Goal: Transaction & Acquisition: Purchase product/service

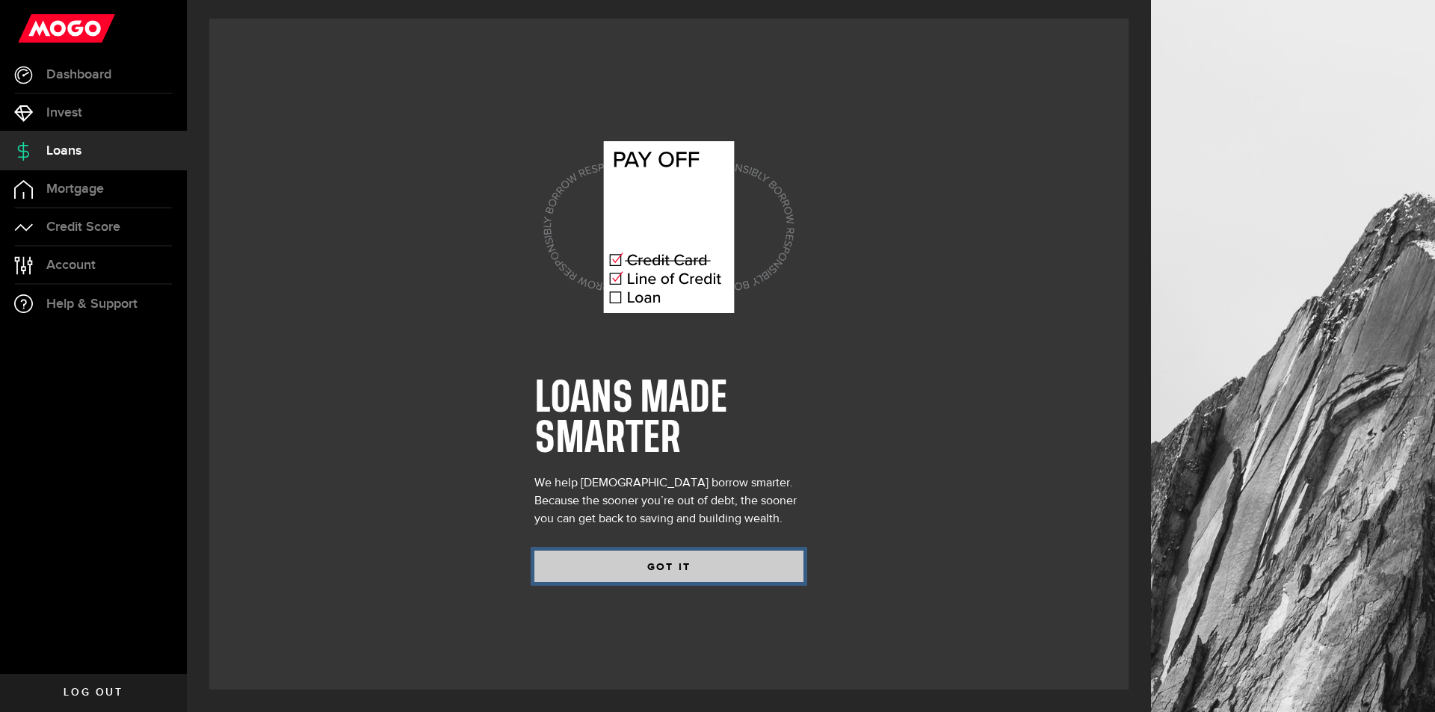
click at [667, 571] on button "GOT IT" at bounding box center [668, 566] width 269 height 31
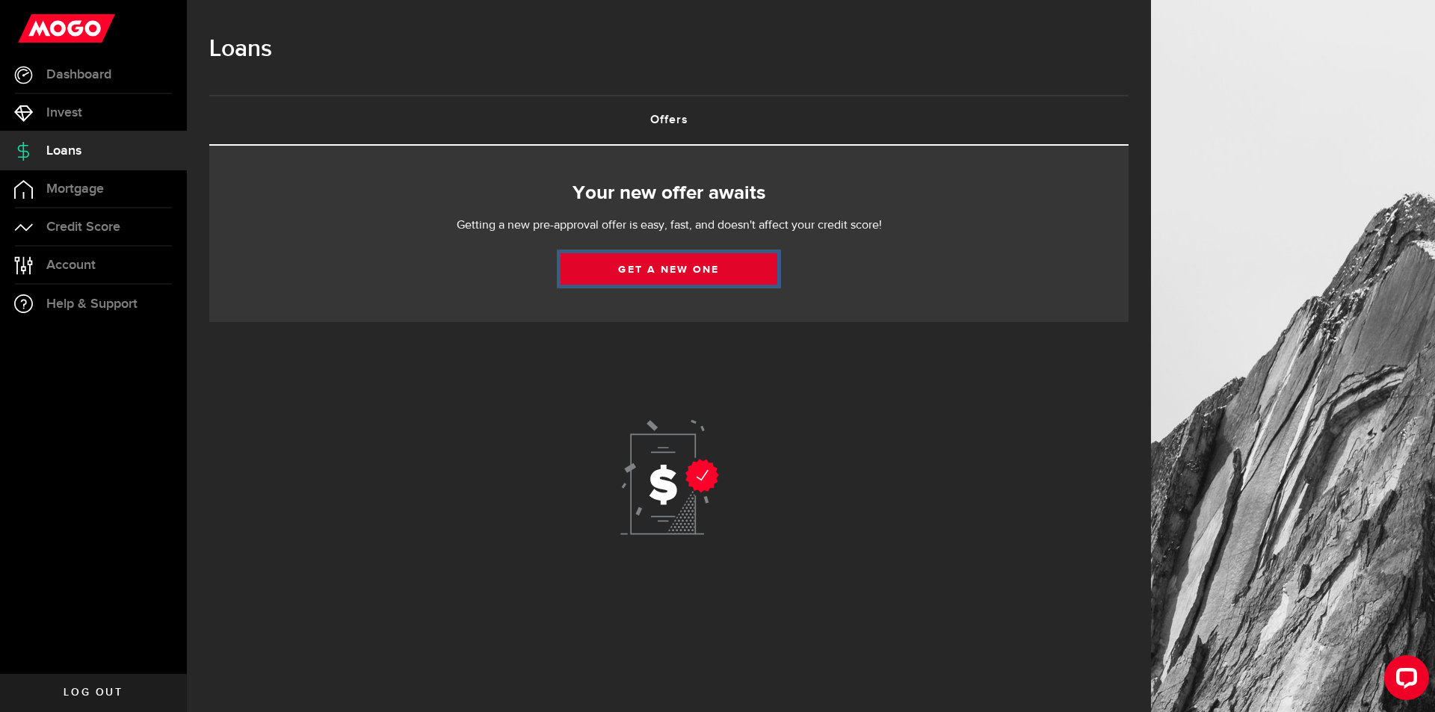
click at [652, 264] on link "Get a new one" at bounding box center [668, 268] width 217 height 31
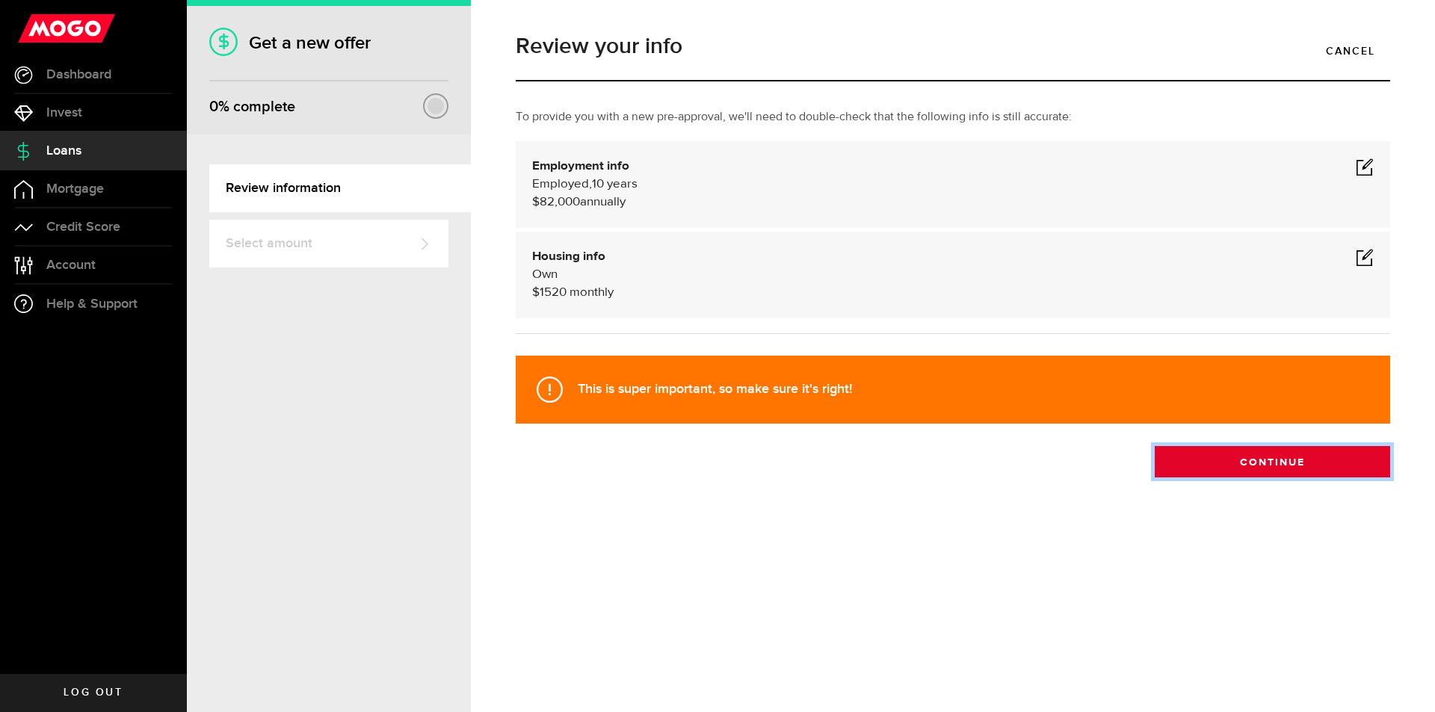
click at [1256, 466] on button "Continue" at bounding box center [1272, 461] width 235 height 31
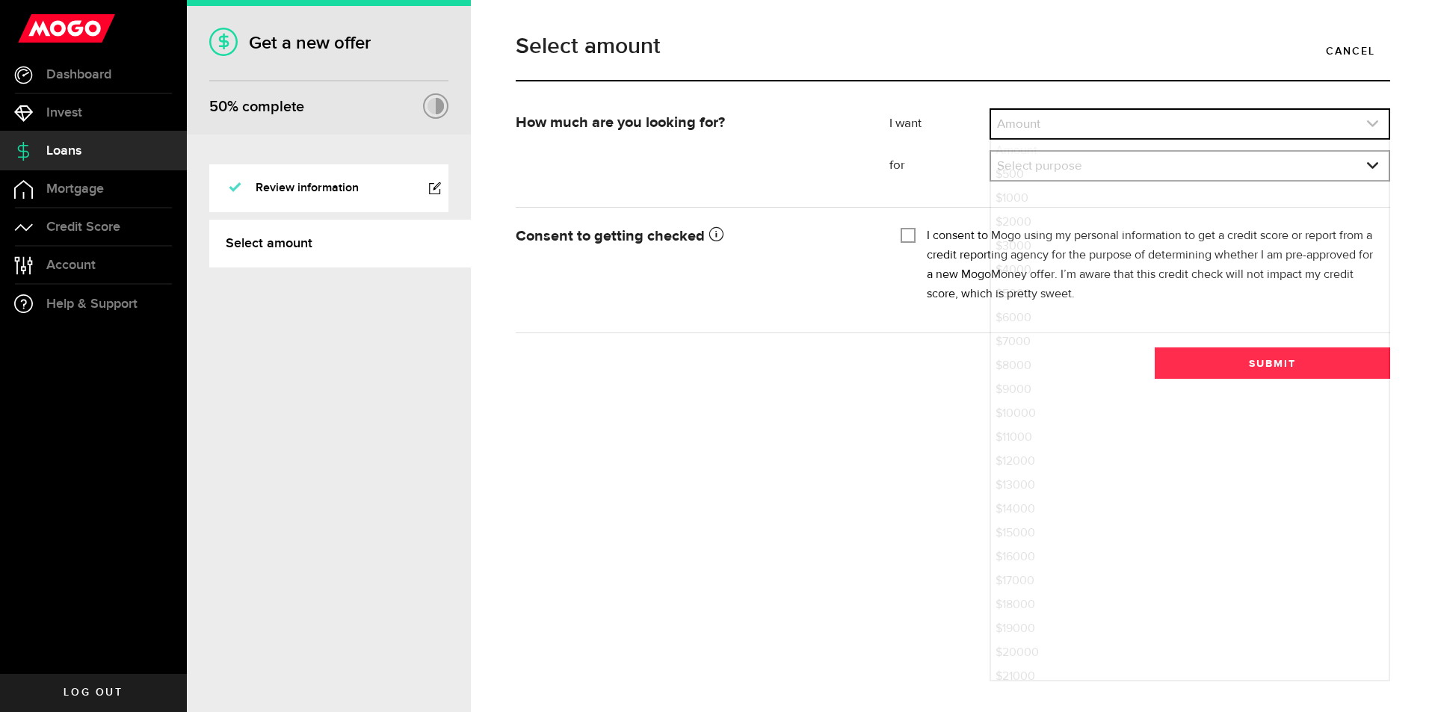
click at [1069, 126] on link "expand select" at bounding box center [1190, 124] width 398 height 28
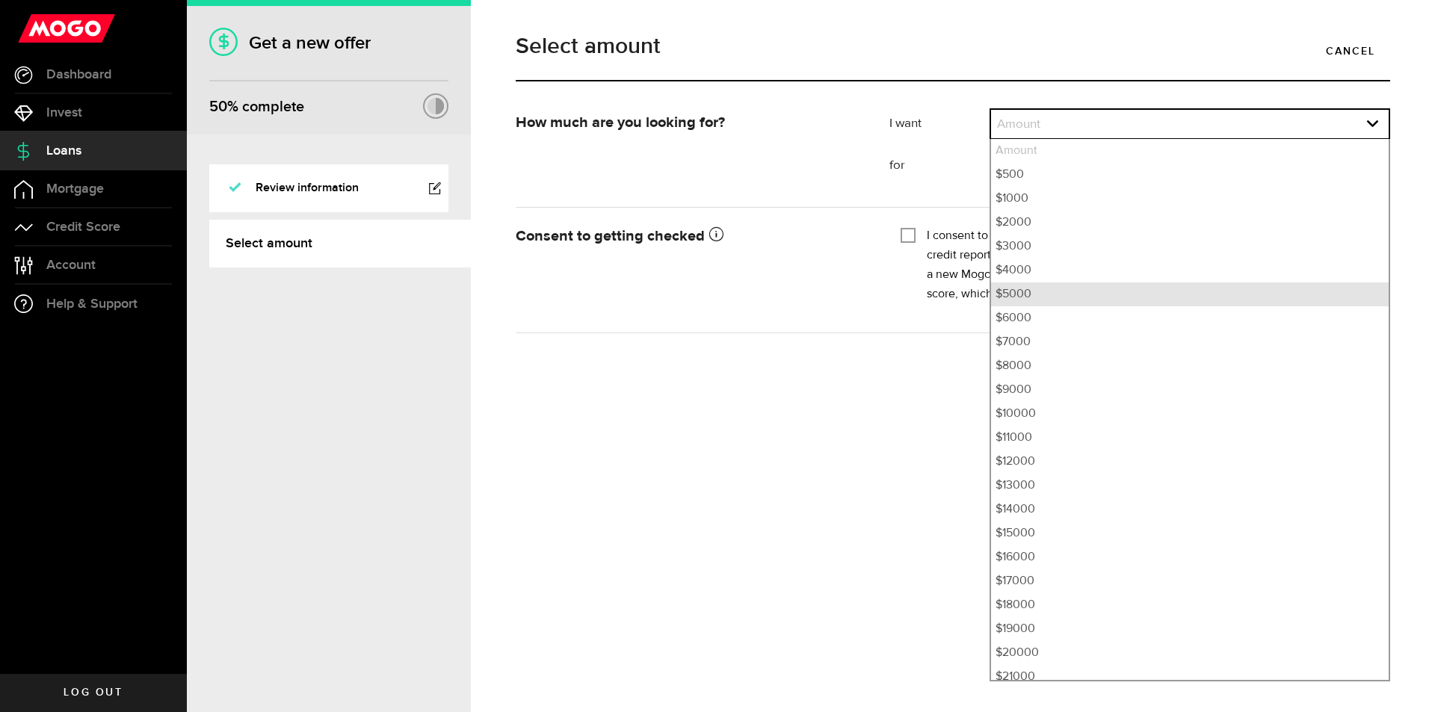
click at [1018, 295] on li "$5000" at bounding box center [1190, 294] width 398 height 24
select select "5000"
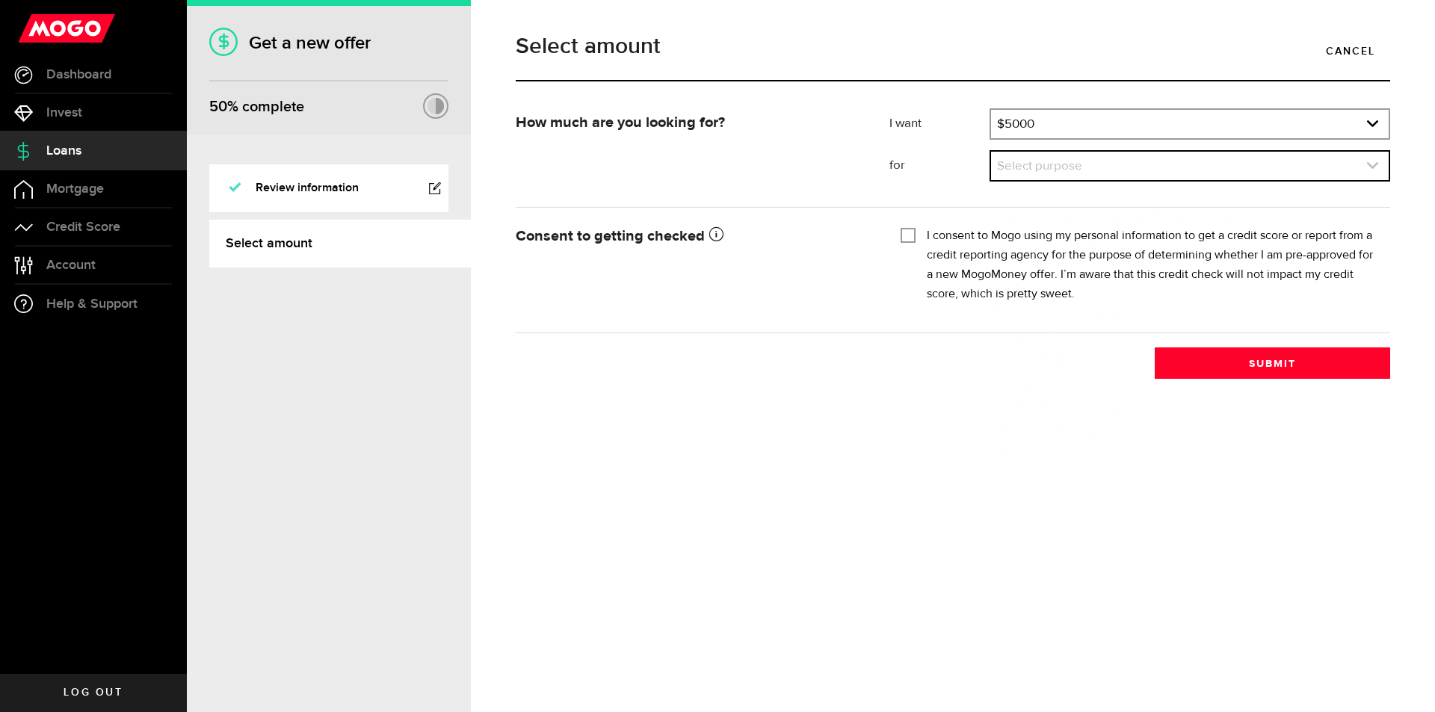
click at [1030, 172] on link "expand select" at bounding box center [1190, 166] width 398 height 28
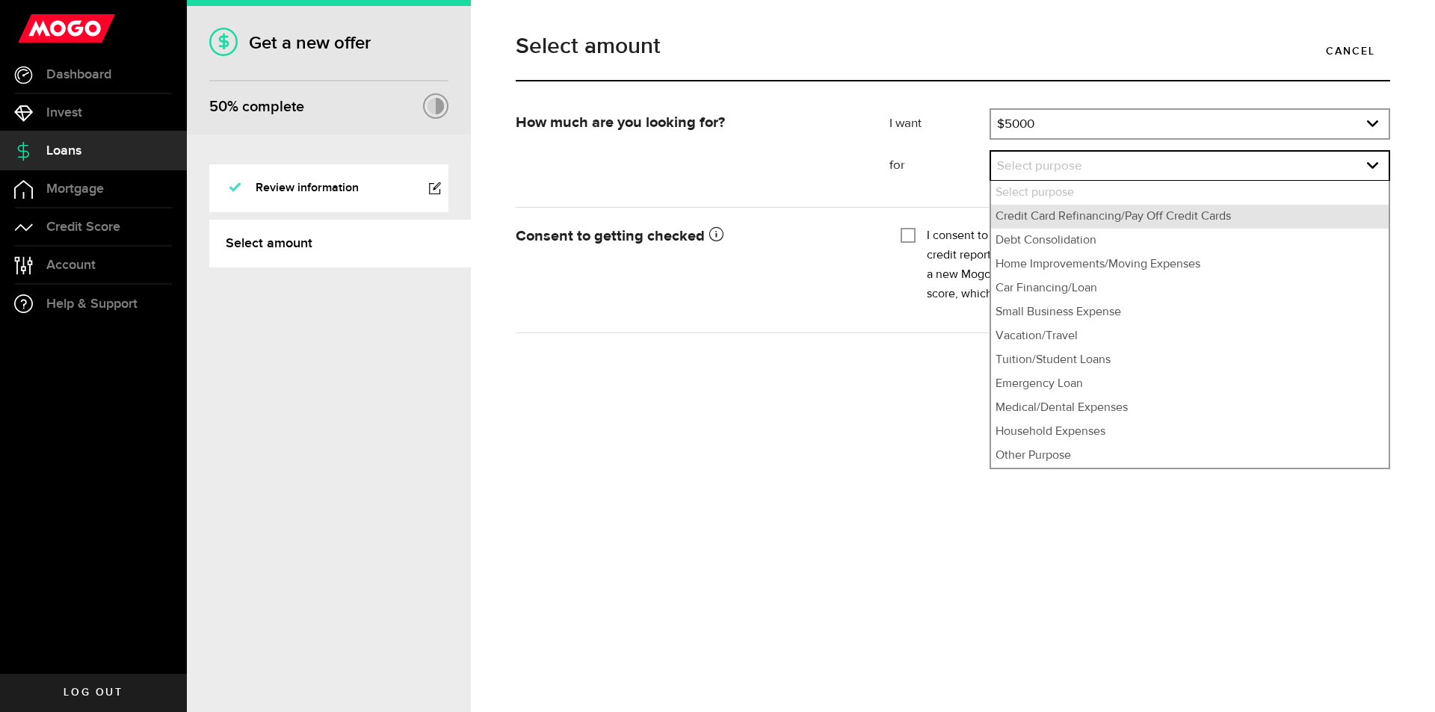
drag, startPoint x: 1024, startPoint y: 217, endPoint x: 1013, endPoint y: 215, distance: 10.6
click at [1024, 217] on li "Credit Card Refinancing/Pay Off Credit Cards" at bounding box center [1190, 217] width 398 height 24
select select "Credit Card Refinancing/Pay Off Credit Cards"
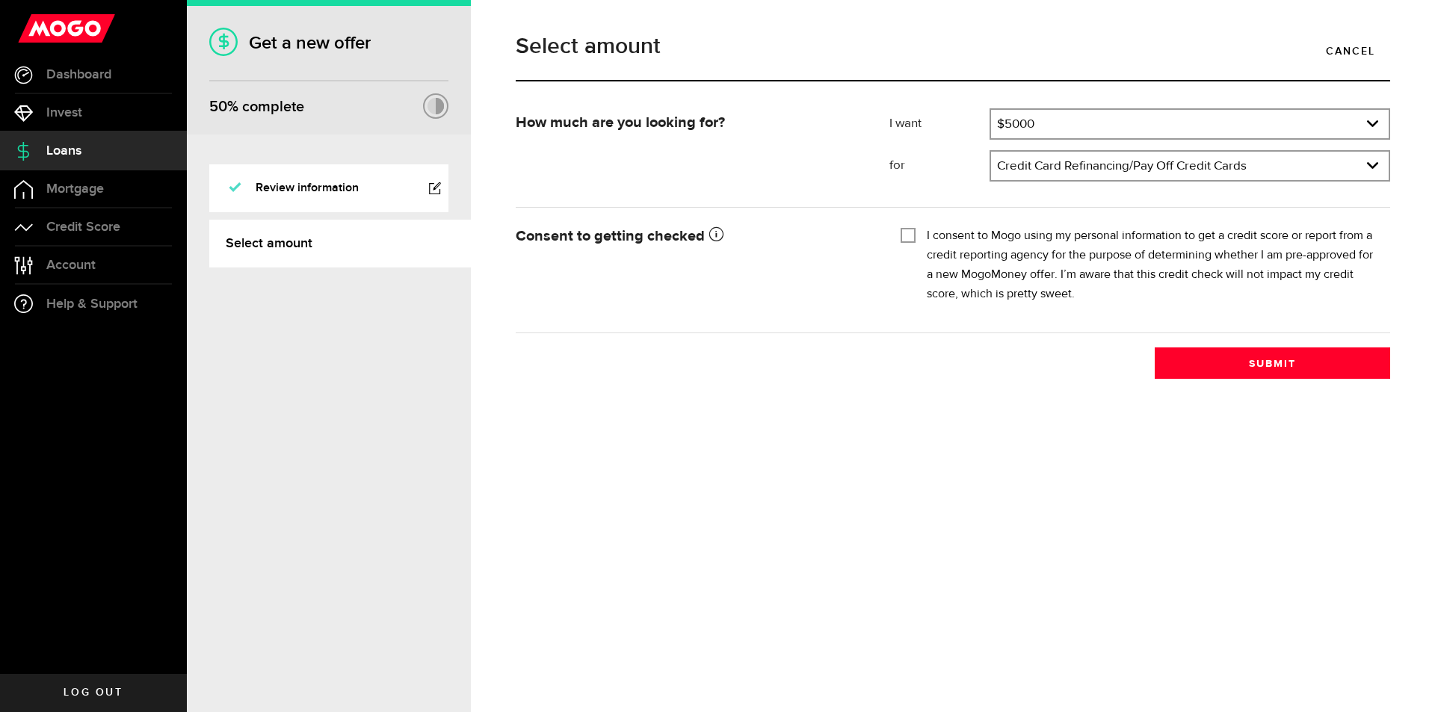
click at [894, 232] on div "Tick this box so that we can show you your credit score! I consent to Mogo usin…" at bounding box center [1139, 270] width 501 height 96
click at [912, 235] on input "I consent to Mogo using my personal information to get a credit score or report…" at bounding box center [907, 233] width 15 height 15
checkbox input "true"
click at [1236, 350] on button "Submit" at bounding box center [1272, 362] width 235 height 31
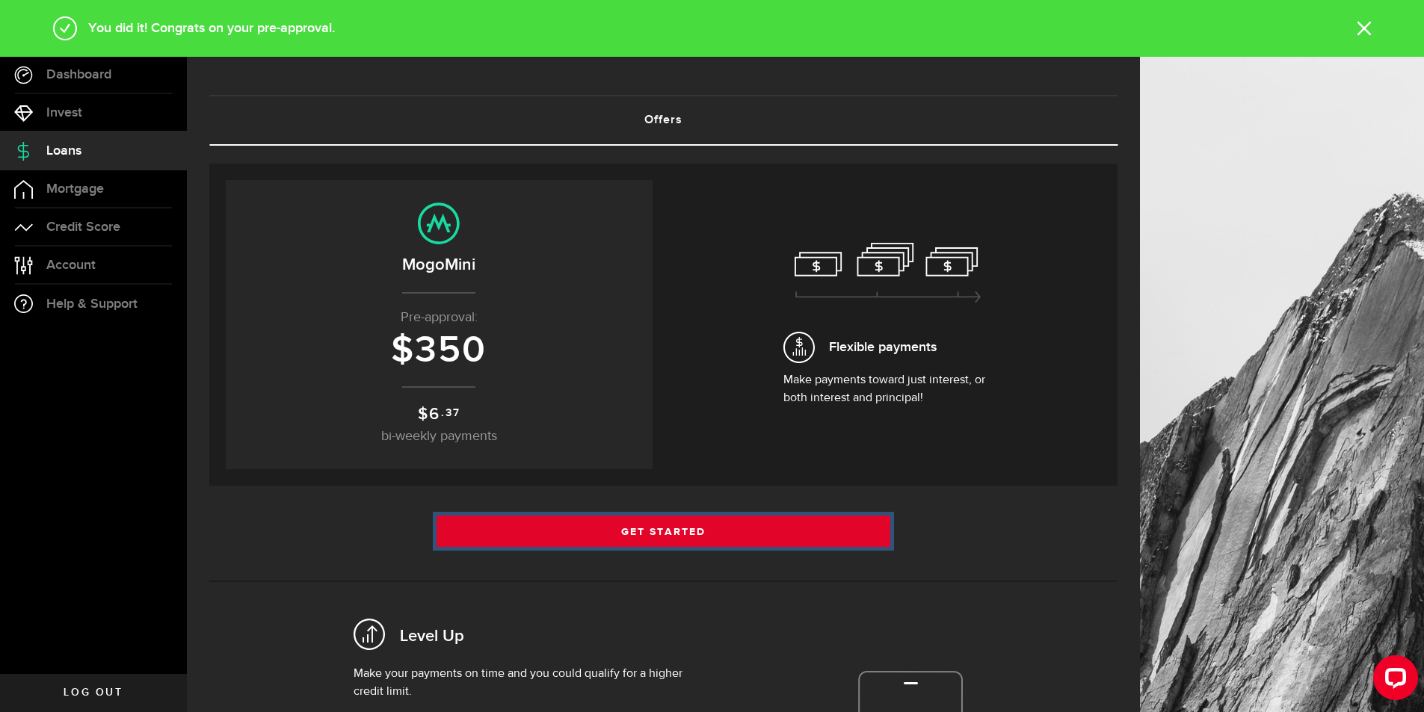
click at [651, 529] on link "Get Started" at bounding box center [663, 531] width 454 height 31
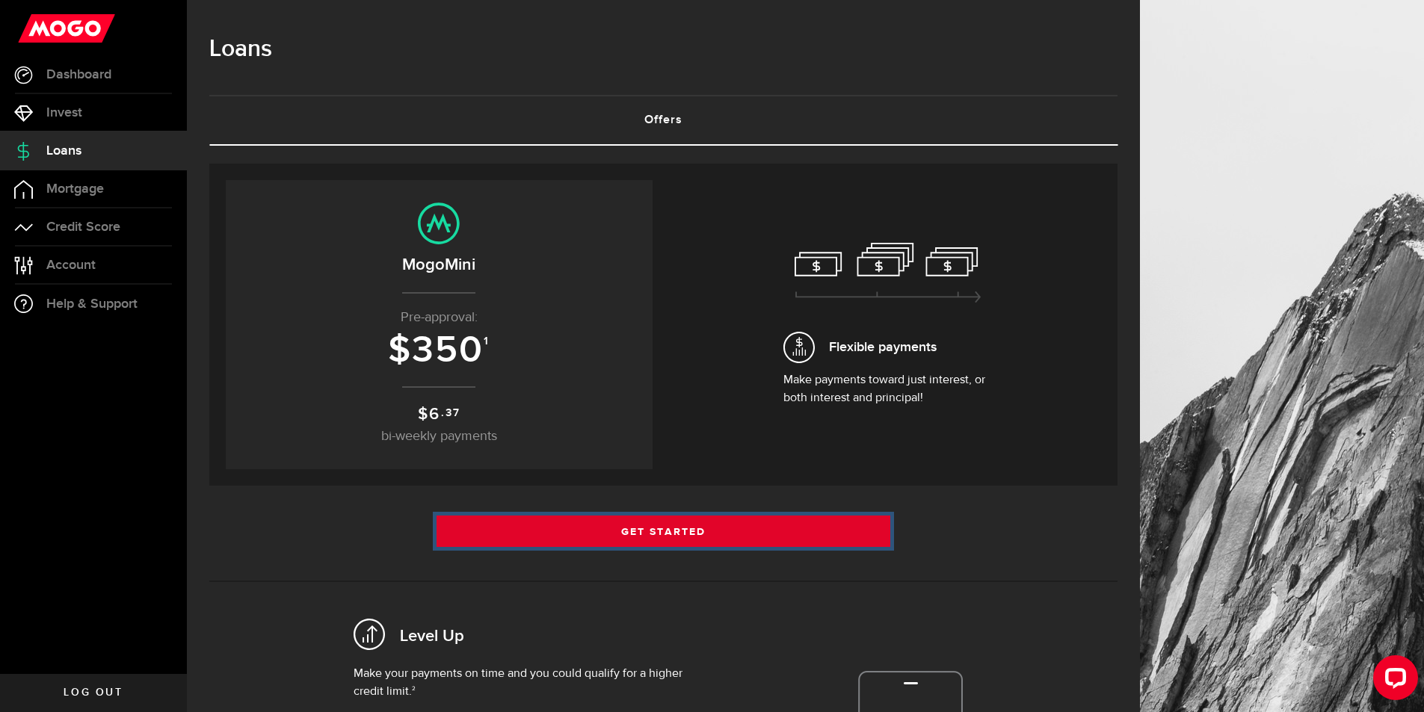
click at [615, 529] on link "Get Started" at bounding box center [663, 531] width 454 height 31
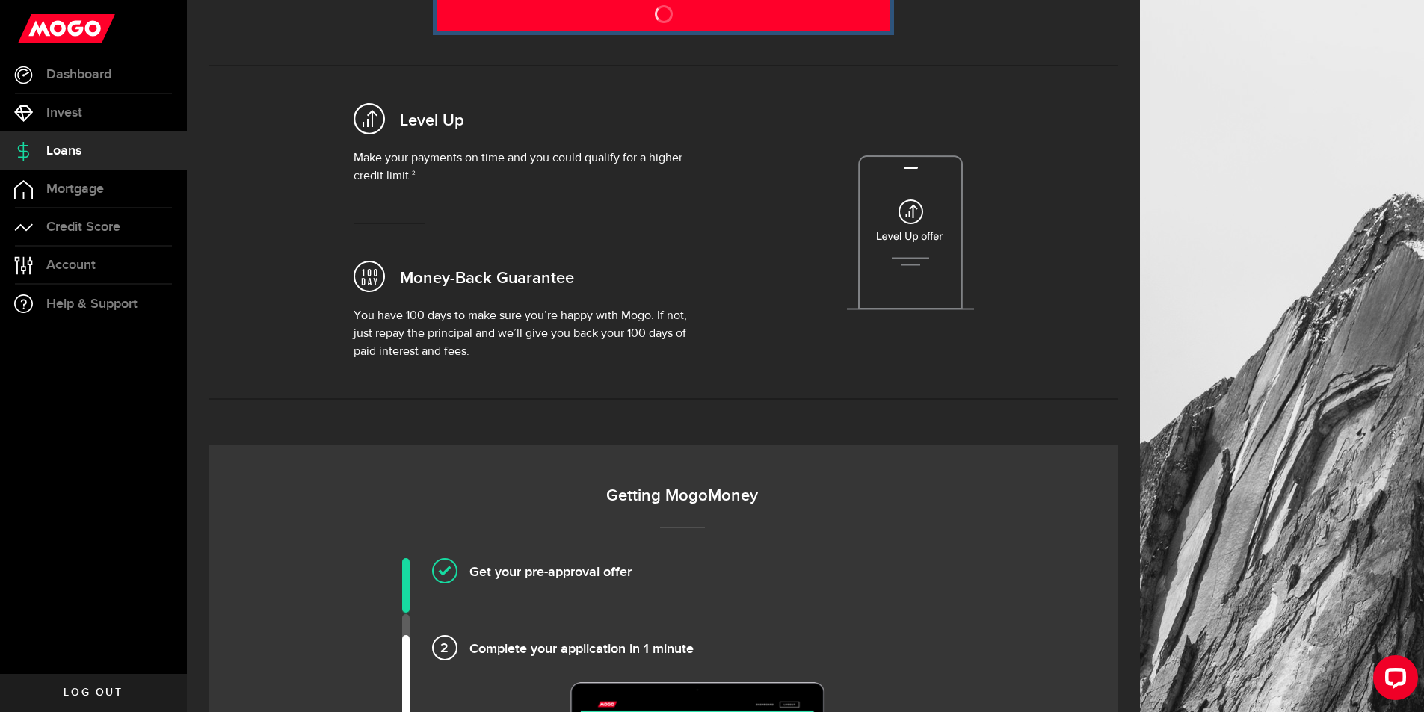
scroll to position [747, 0]
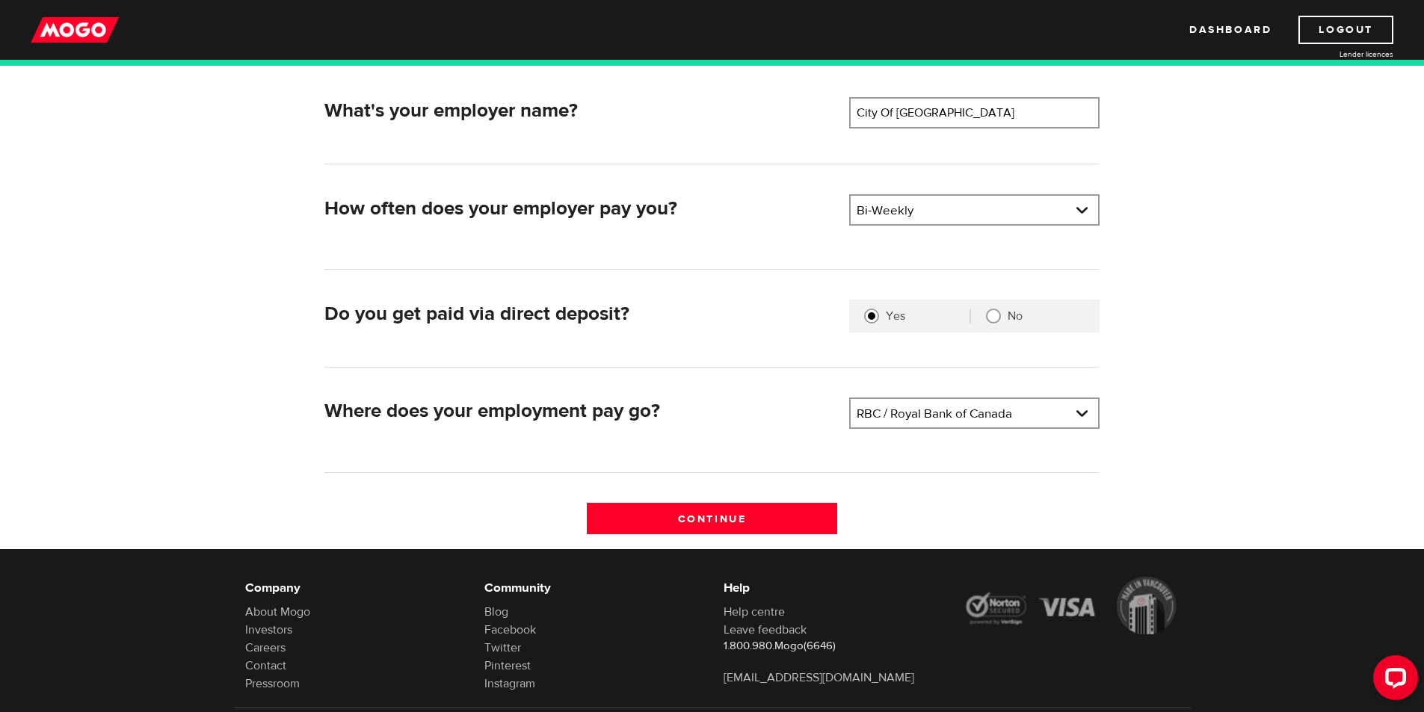
scroll to position [299, 0]
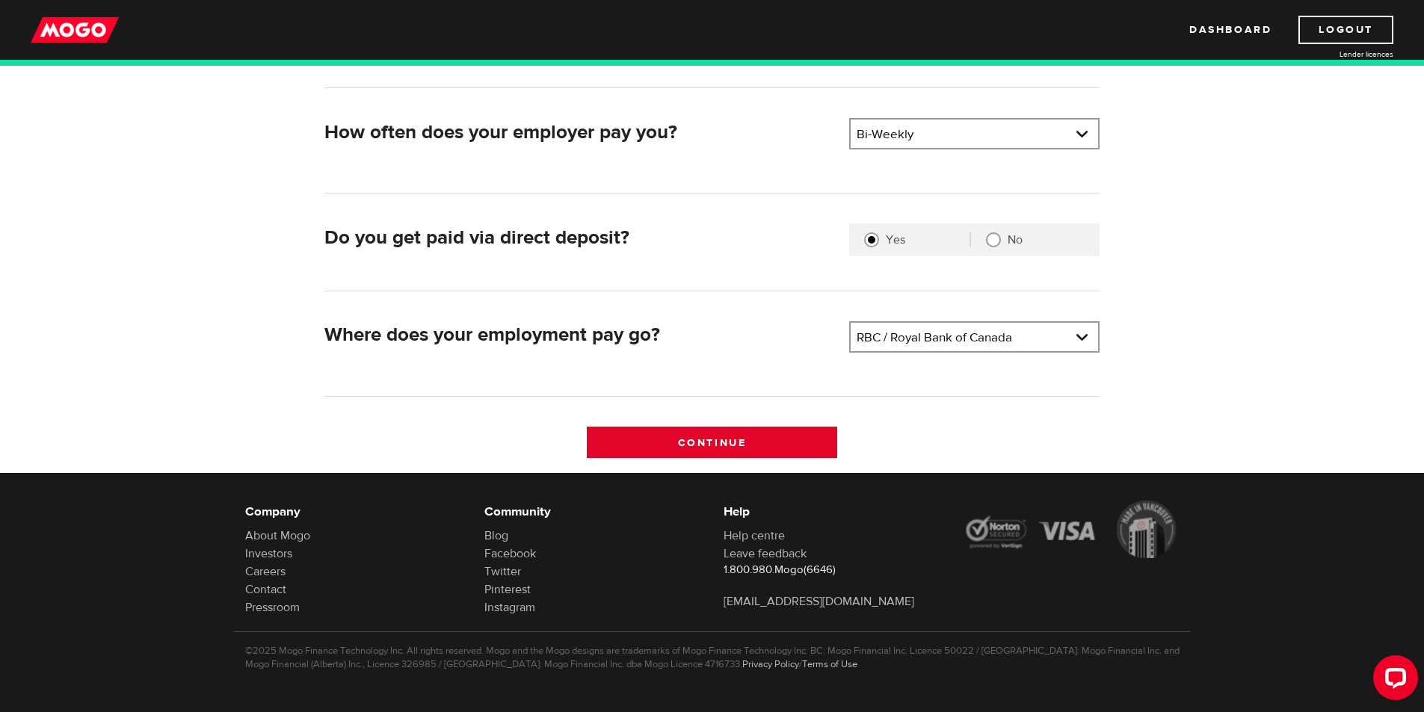
click at [631, 427] on input "Continue" at bounding box center [712, 442] width 250 height 31
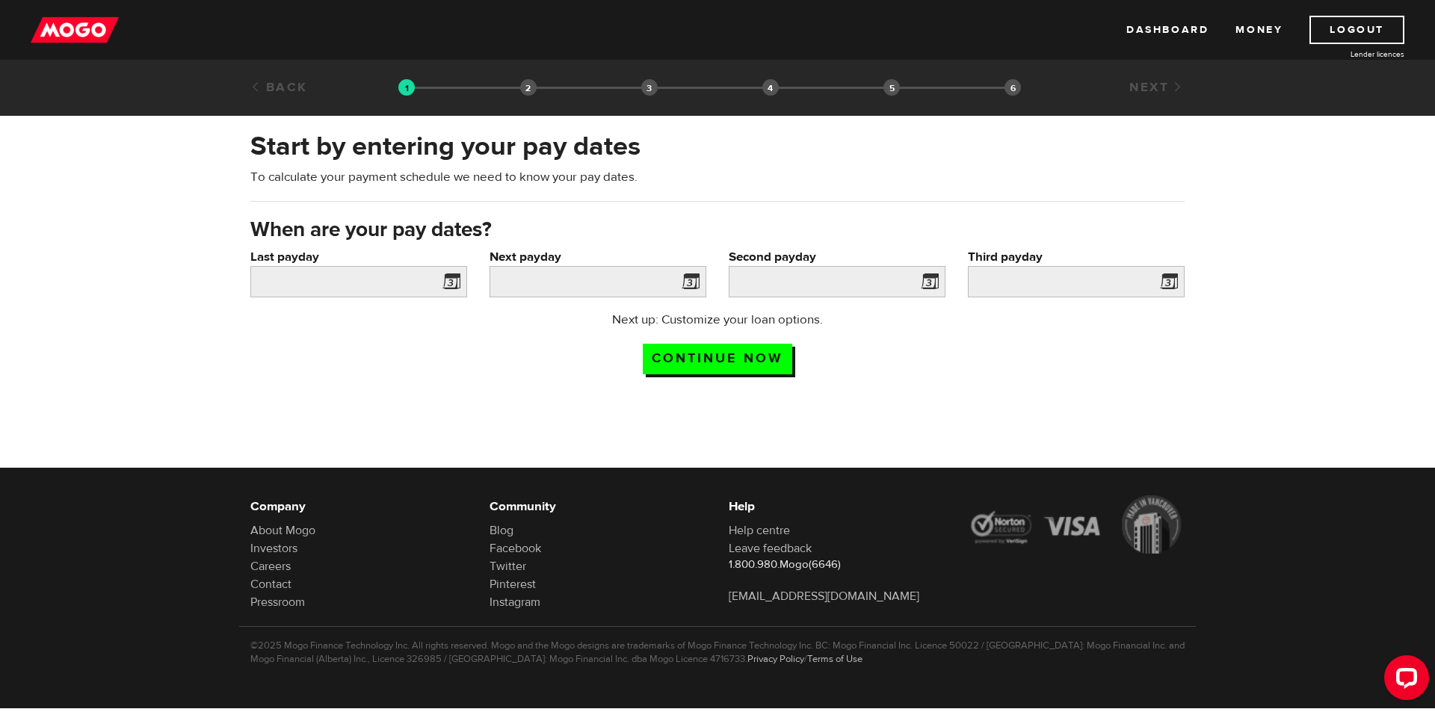
click at [446, 277] on span at bounding box center [448, 284] width 22 height 24
click at [415, 280] on input "Last payday" at bounding box center [358, 281] width 217 height 31
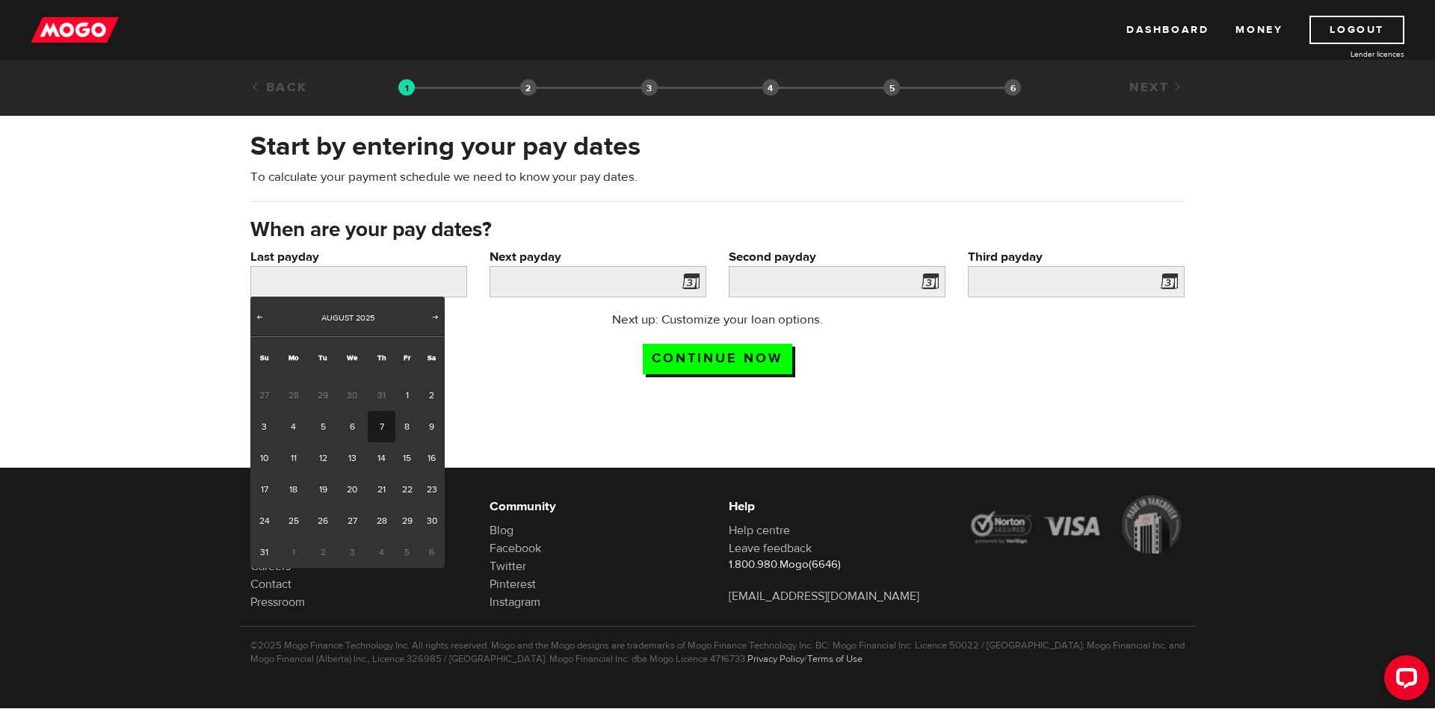
click at [381, 422] on link "7" at bounding box center [382, 426] width 28 height 31
type input "2025/08/07"
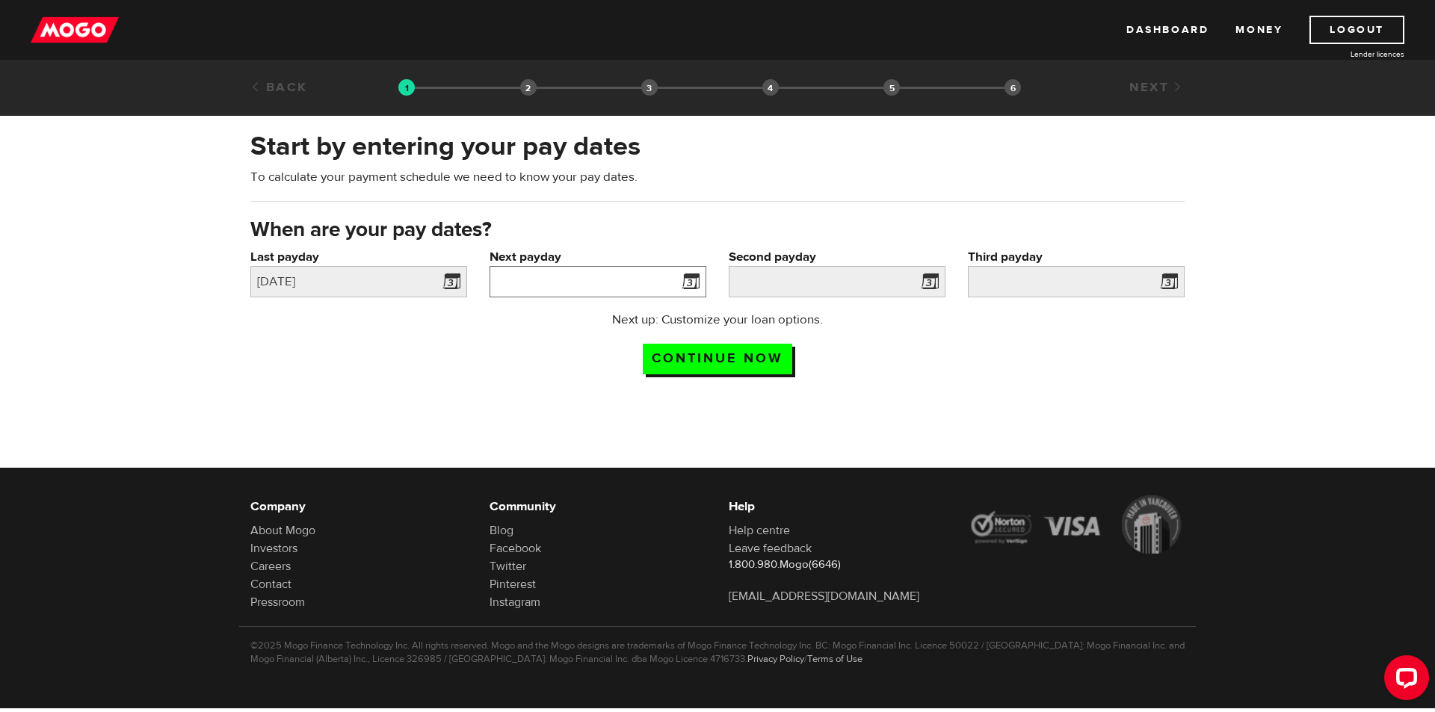
click at [632, 279] on input "Next payday" at bounding box center [597, 281] width 217 height 31
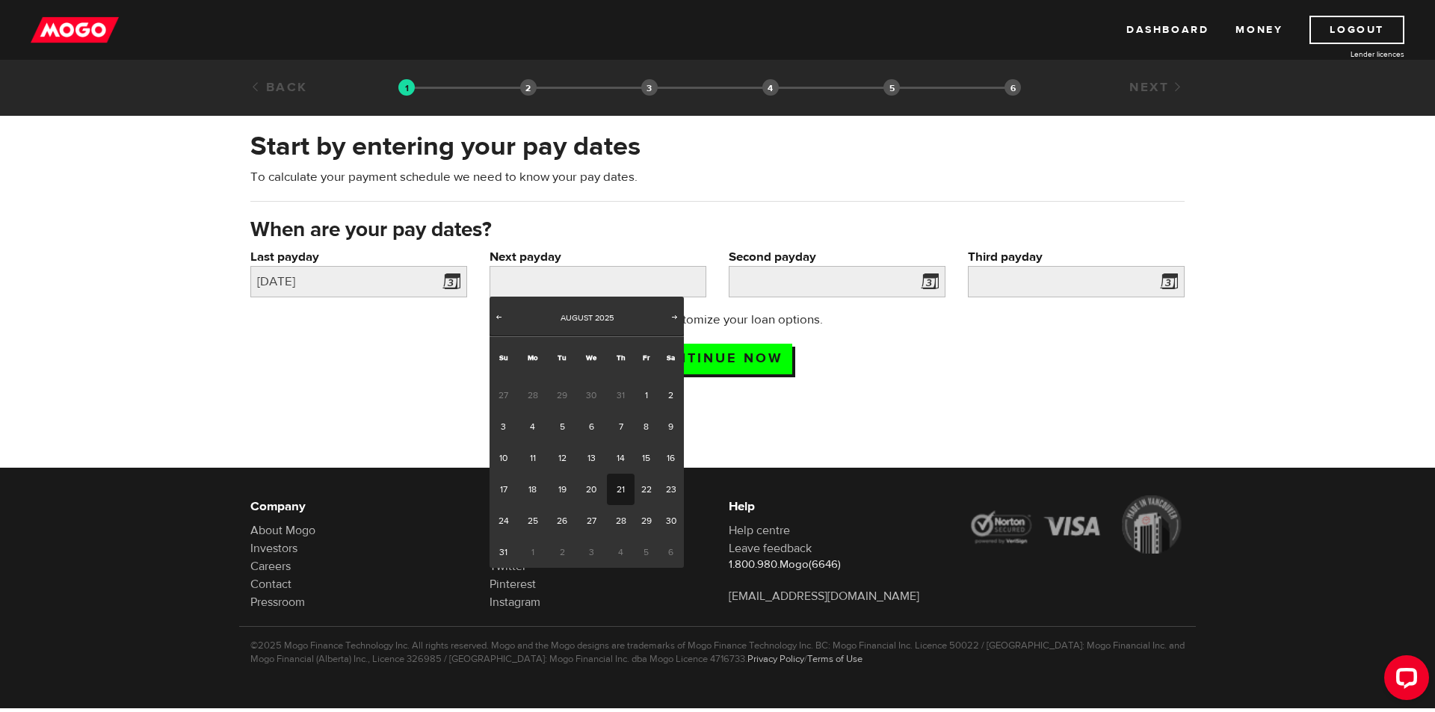
click at [622, 495] on link "21" at bounding box center [621, 489] width 28 height 31
type input "2025/08/21"
type input "2025/9/4"
type input "2025/9/18"
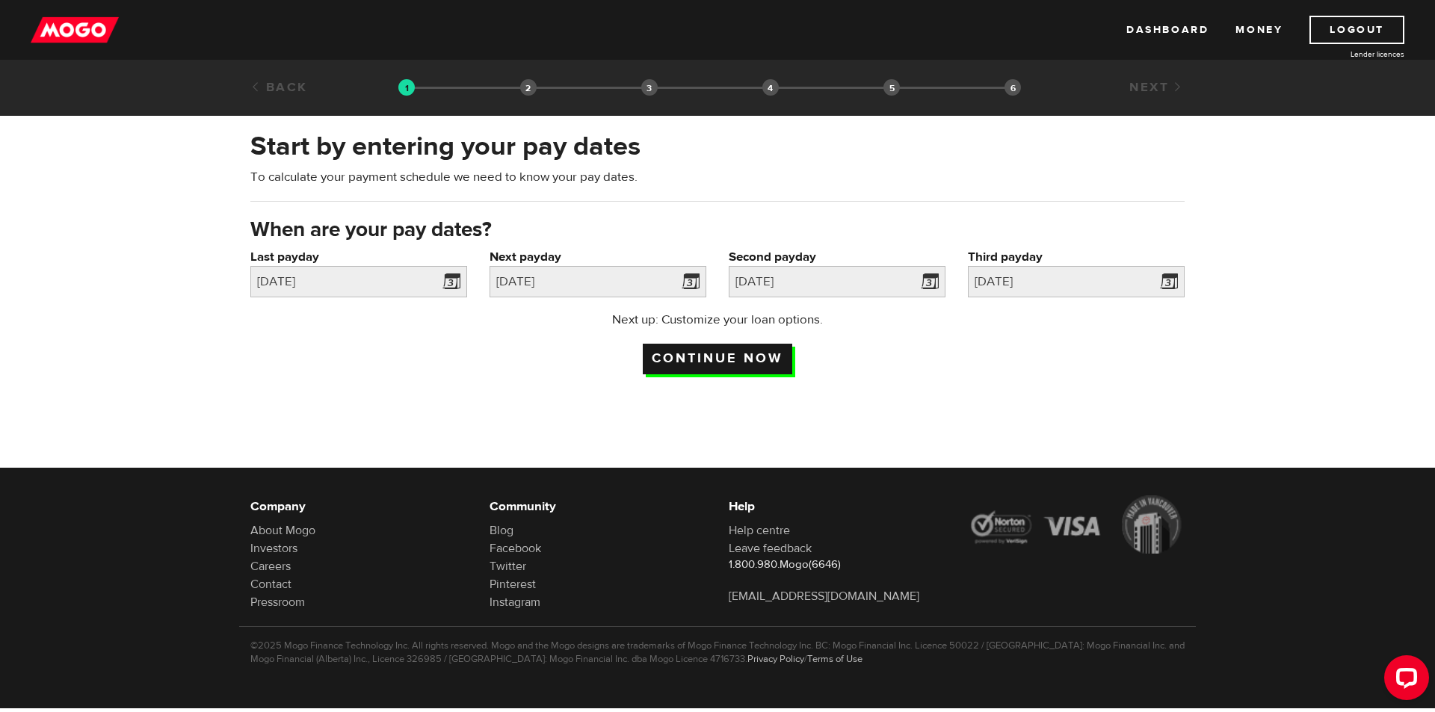
click at [753, 357] on input "Continue now" at bounding box center [717, 359] width 149 height 31
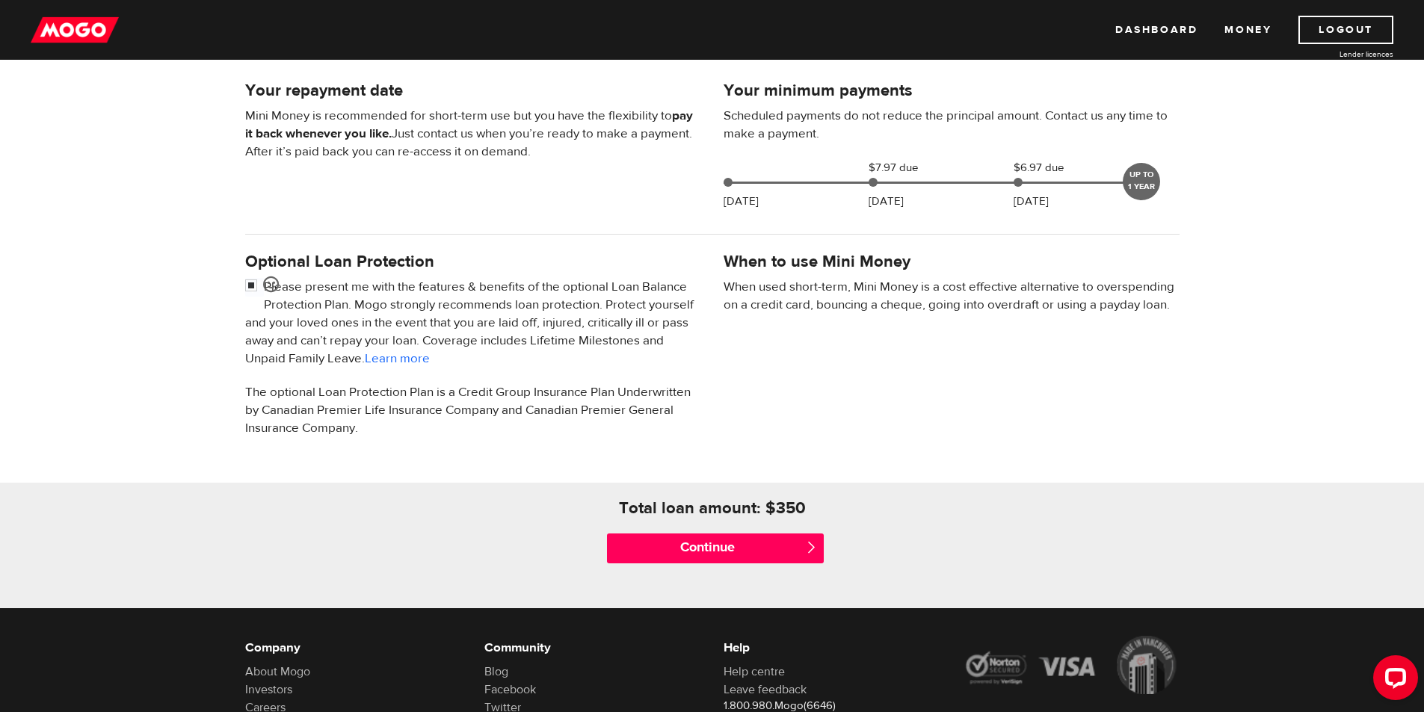
scroll to position [374, 0]
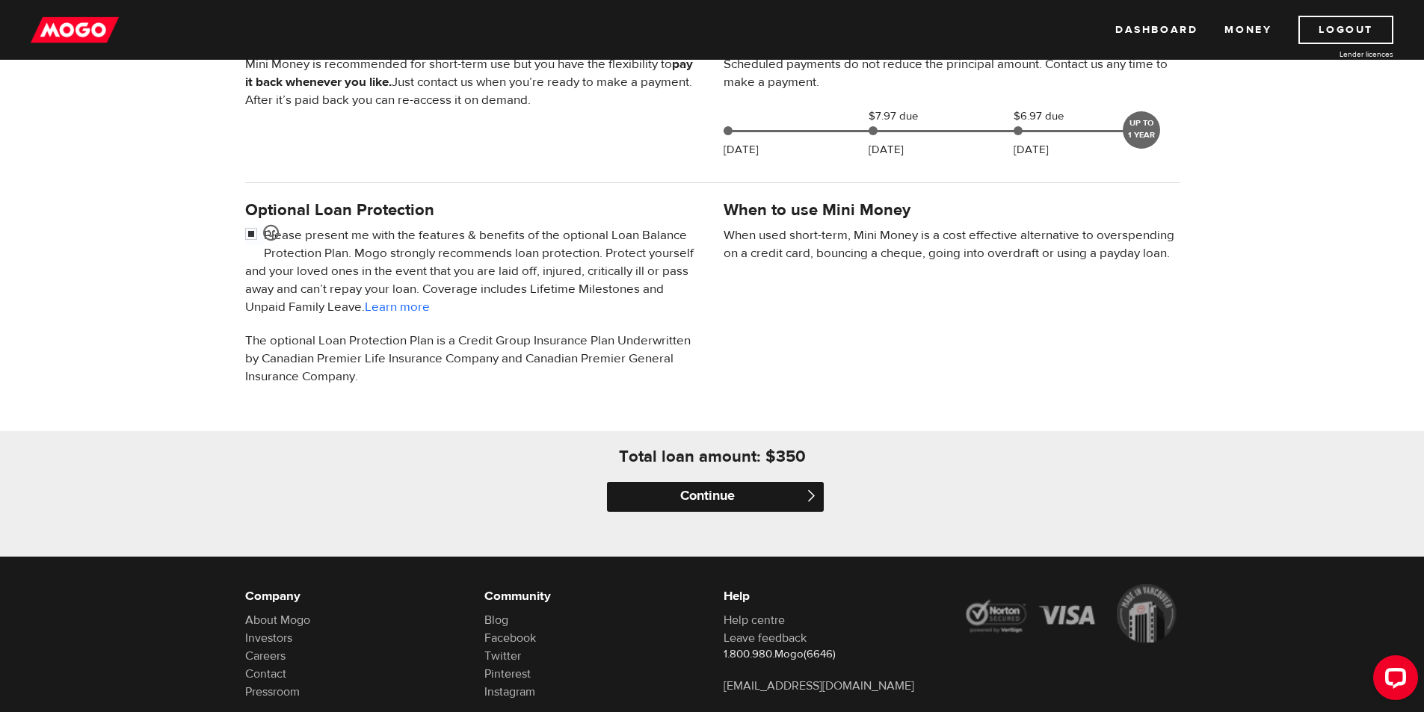
click at [723, 492] on input "Continue" at bounding box center [715, 497] width 217 height 30
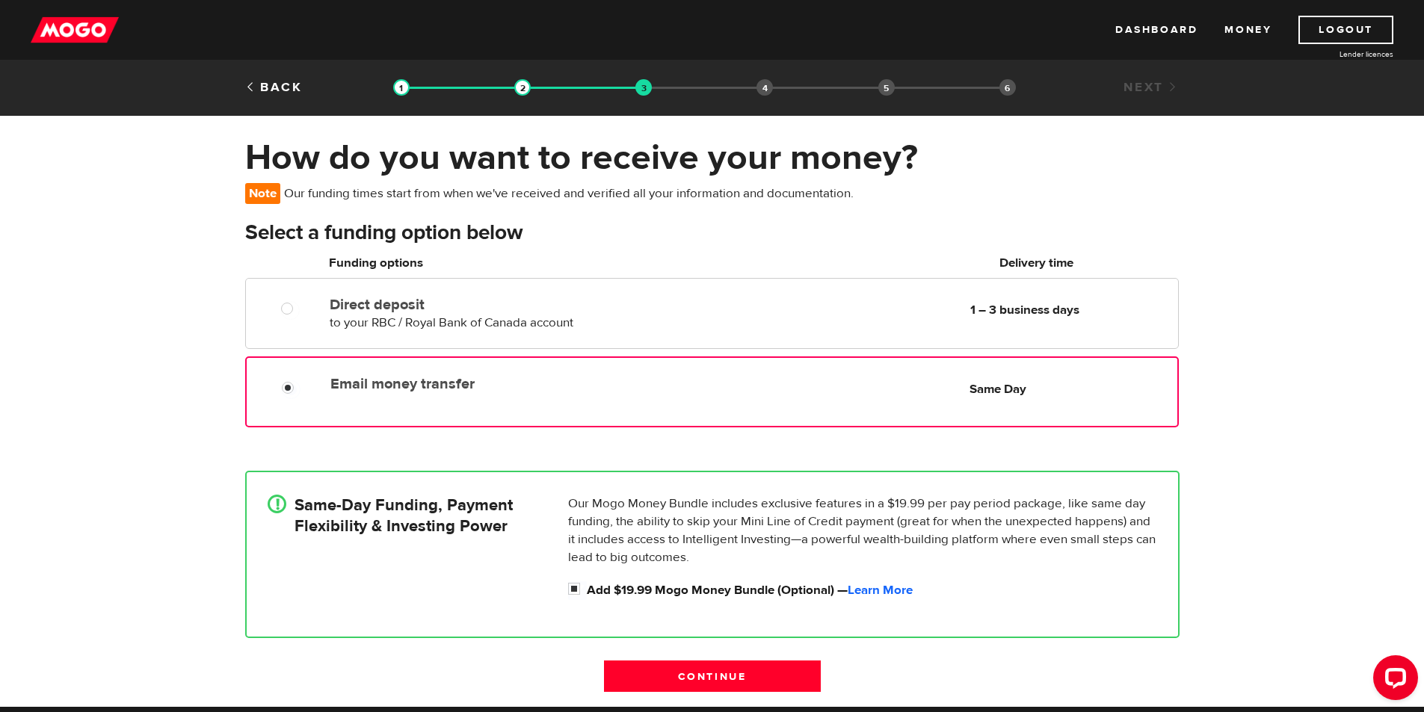
radio input "true"
click at [326, 373] on div "Email money transfer Delivery in Same Day" at bounding box center [501, 381] width 355 height 24
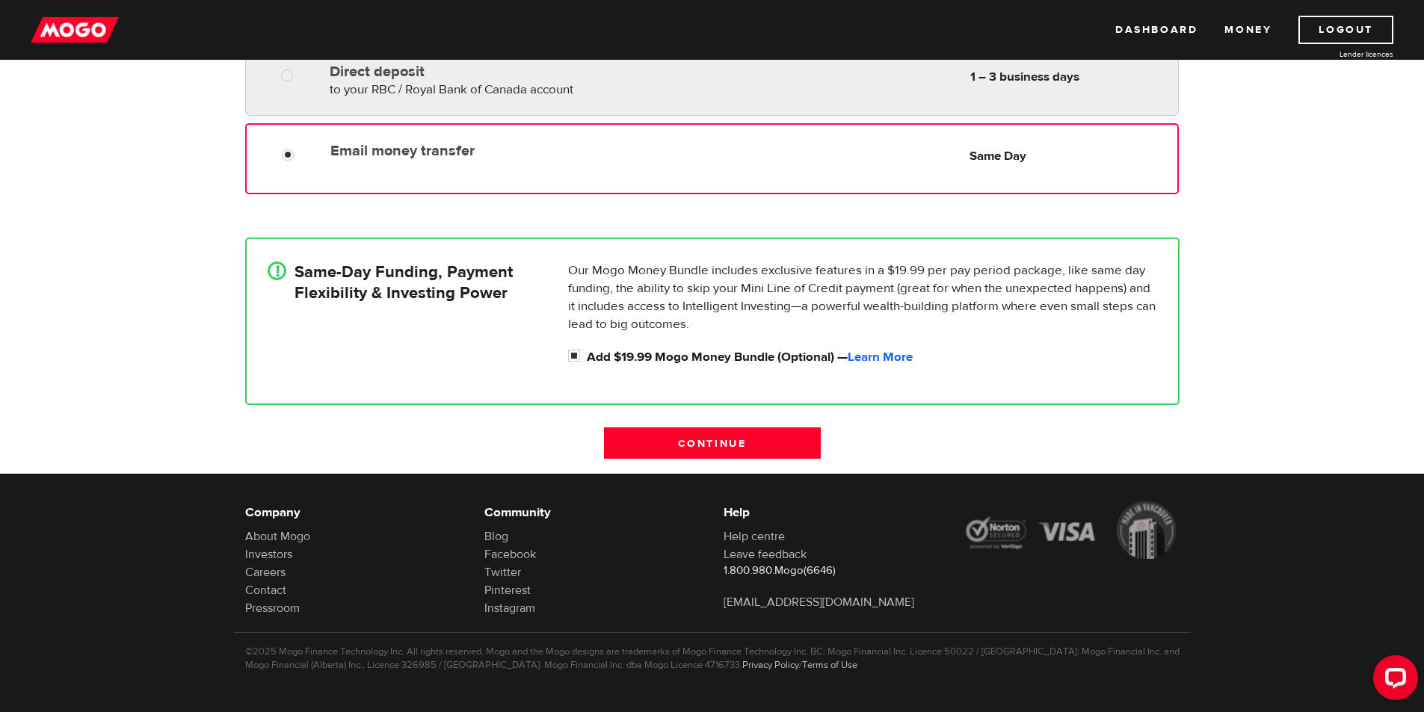
scroll to position [238, 0]
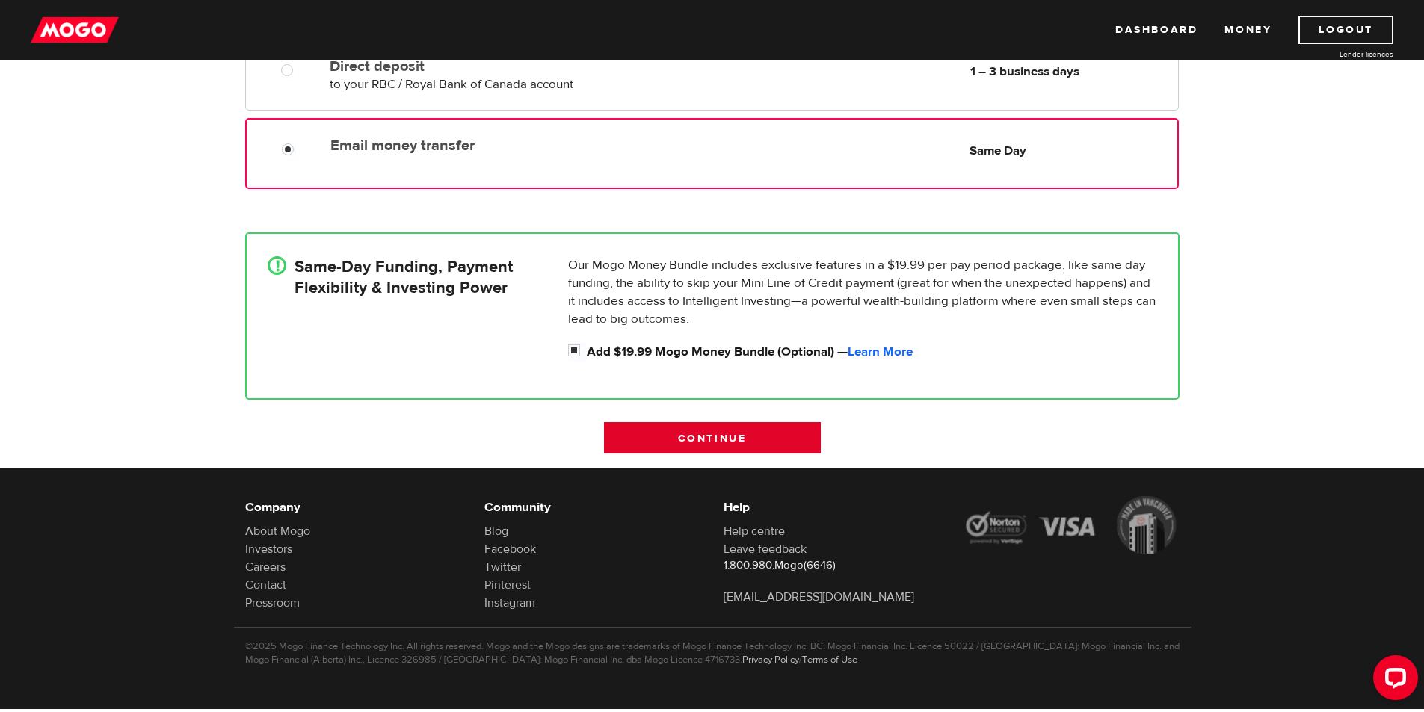
click at [735, 430] on input "Continue" at bounding box center [712, 437] width 217 height 31
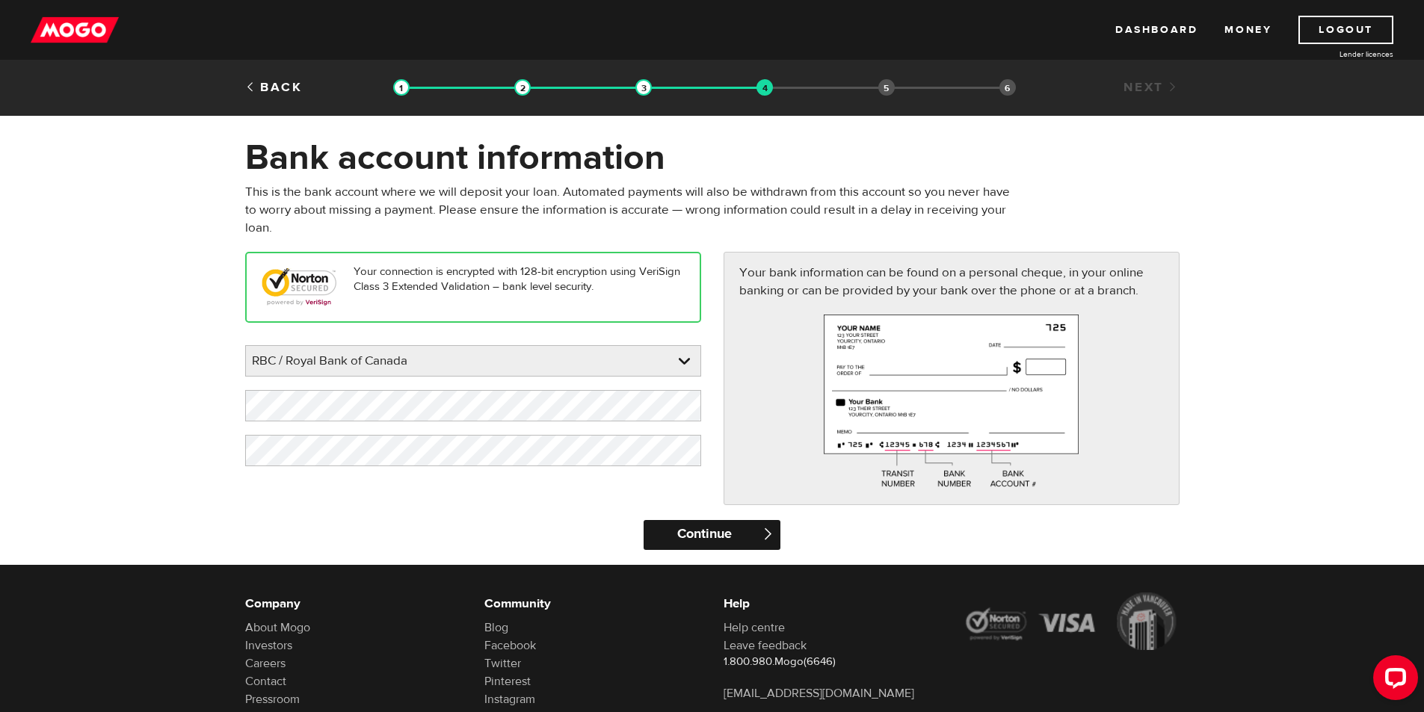
click at [720, 539] on input "Continue" at bounding box center [711, 535] width 137 height 30
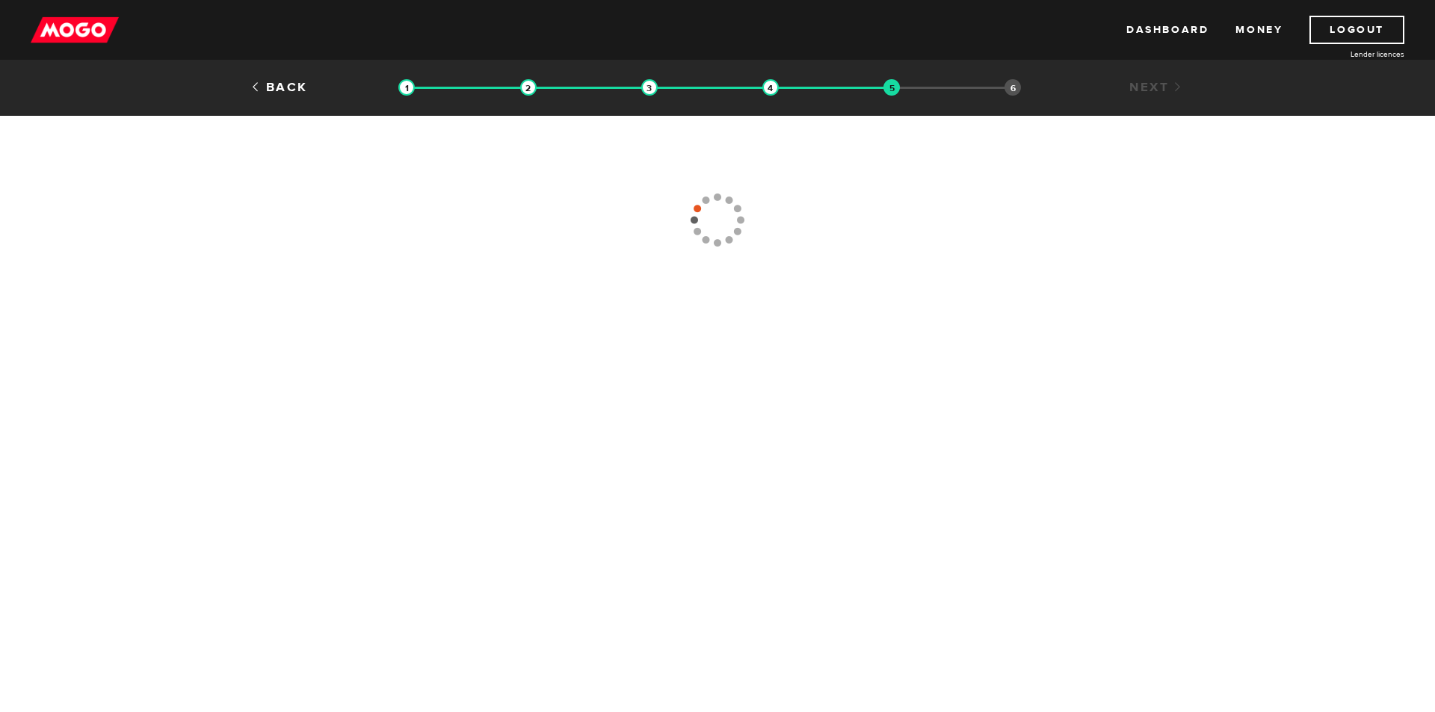
type input "[PHONE_NUMBER]"
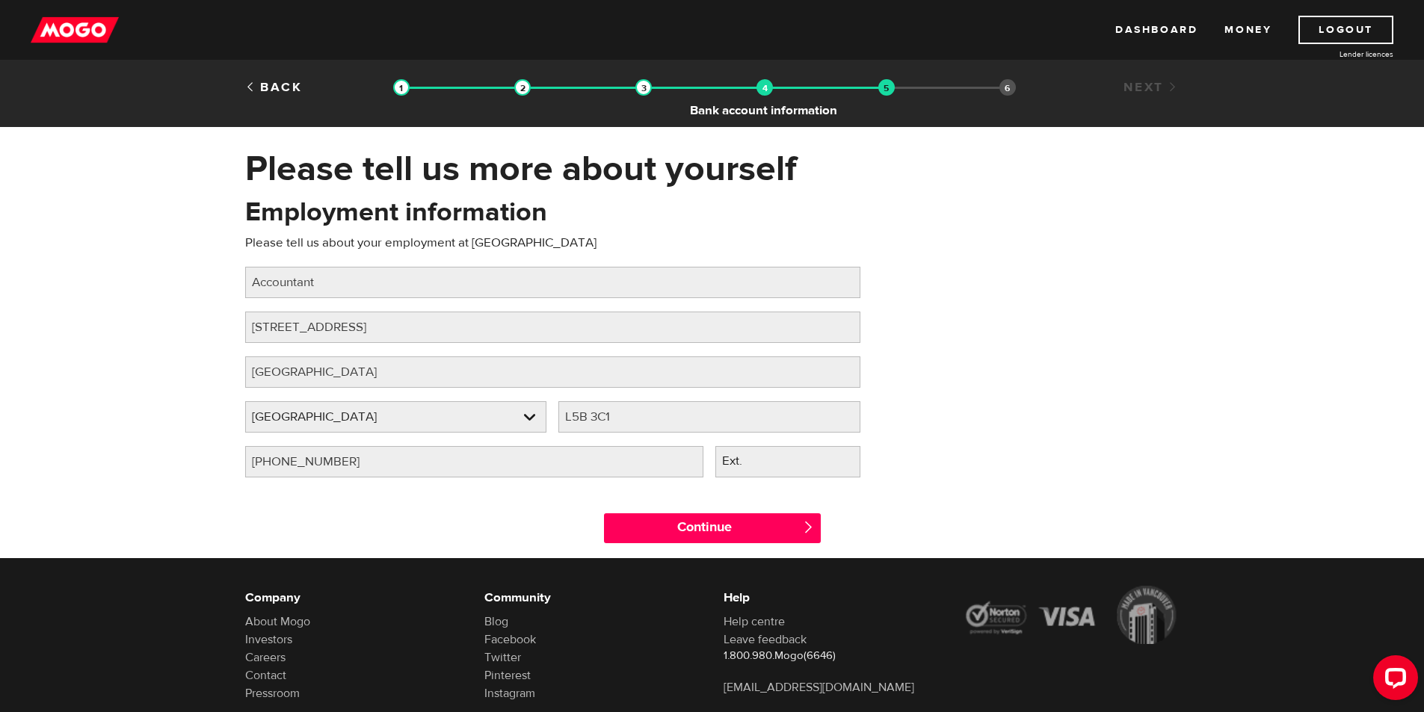
click at [766, 82] on img at bounding box center [764, 87] width 16 height 16
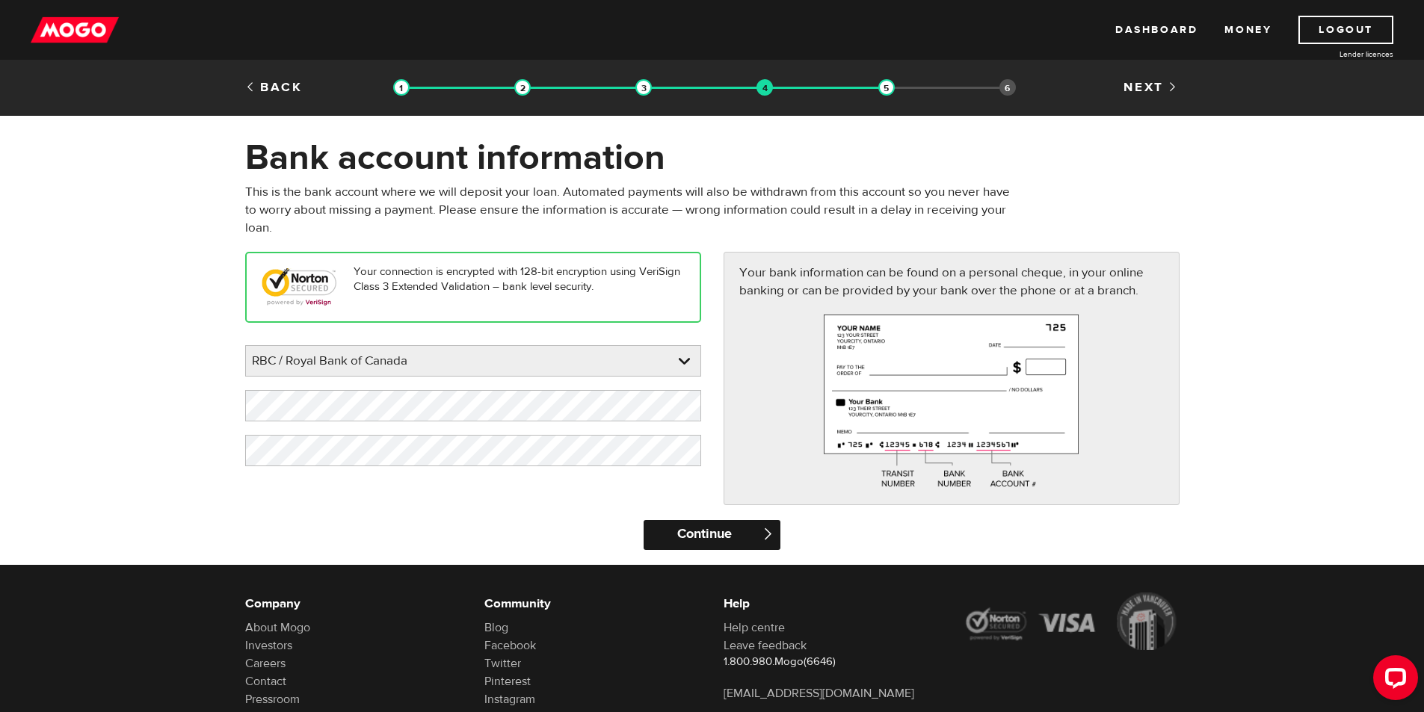
click at [723, 525] on input "Continue" at bounding box center [711, 535] width 137 height 30
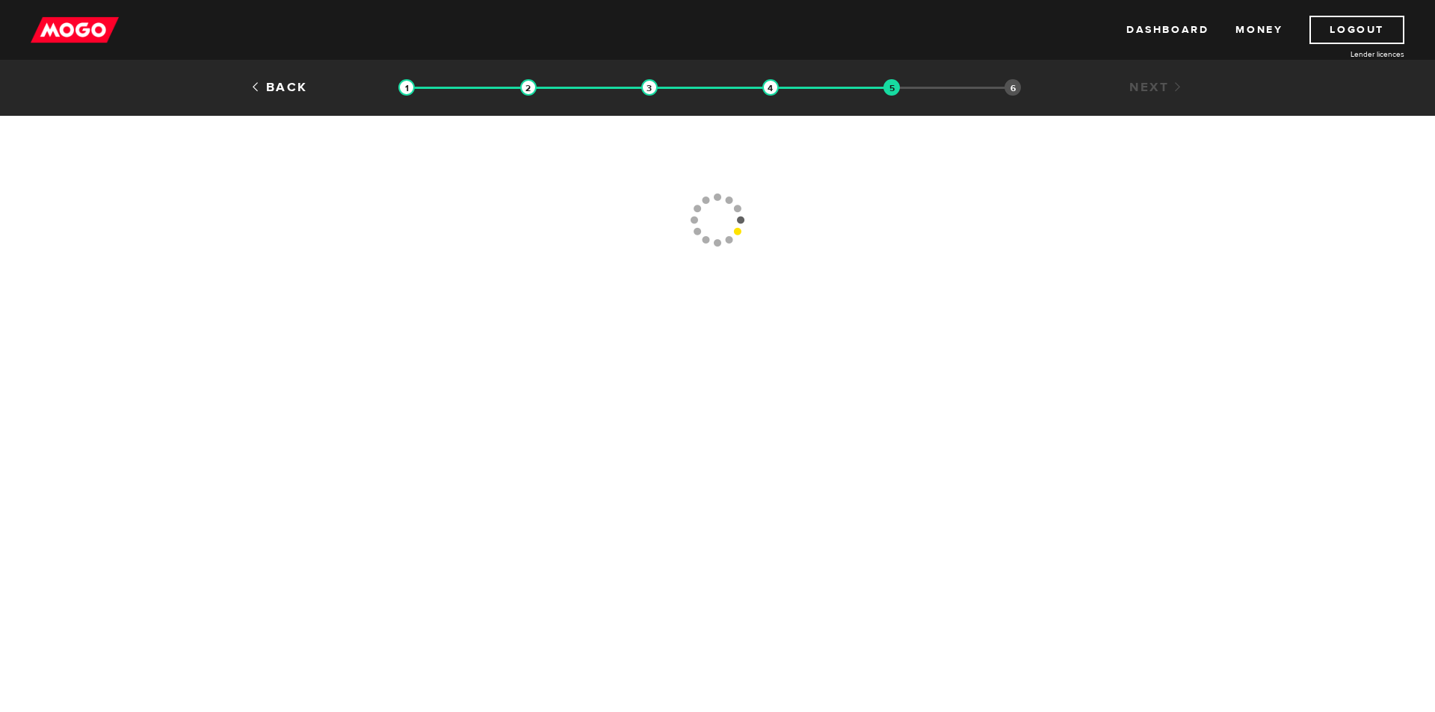
type input "[PHONE_NUMBER]"
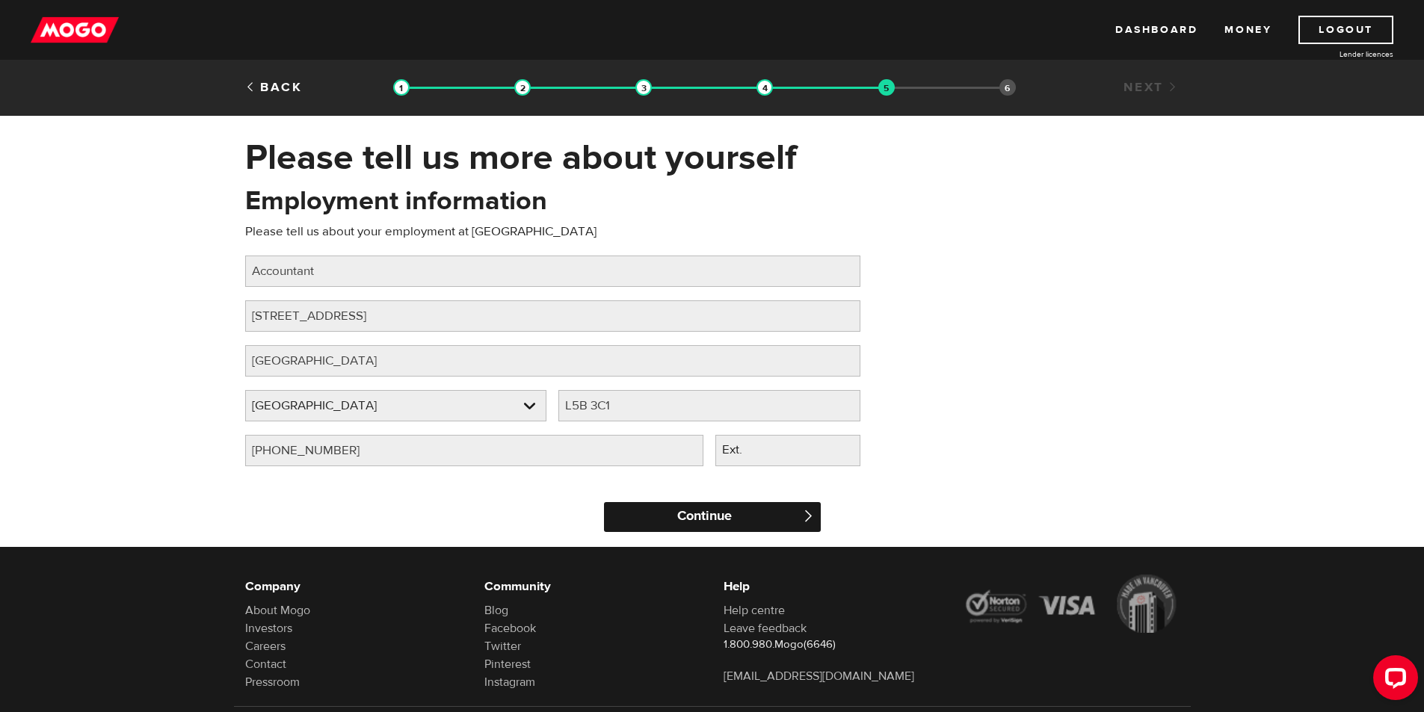
click at [714, 516] on input "Continue" at bounding box center [712, 517] width 217 height 30
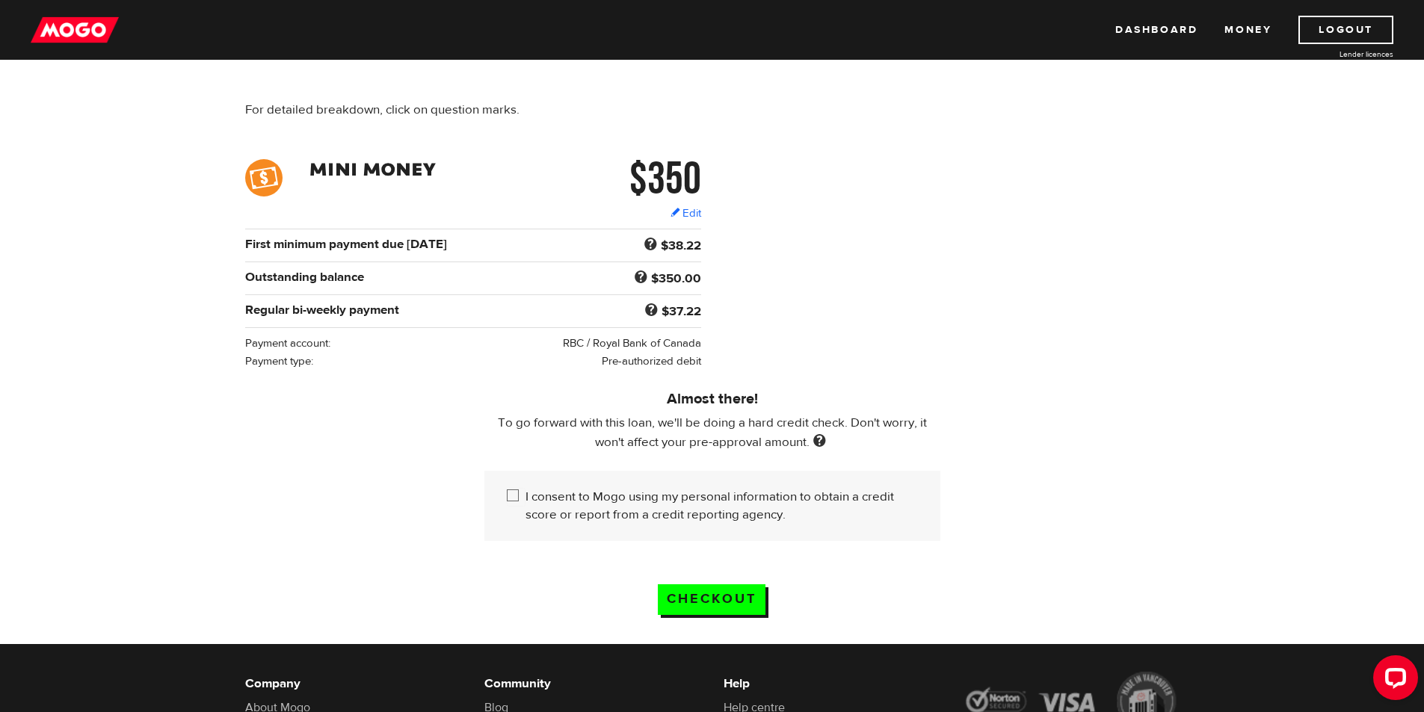
scroll to position [149, 0]
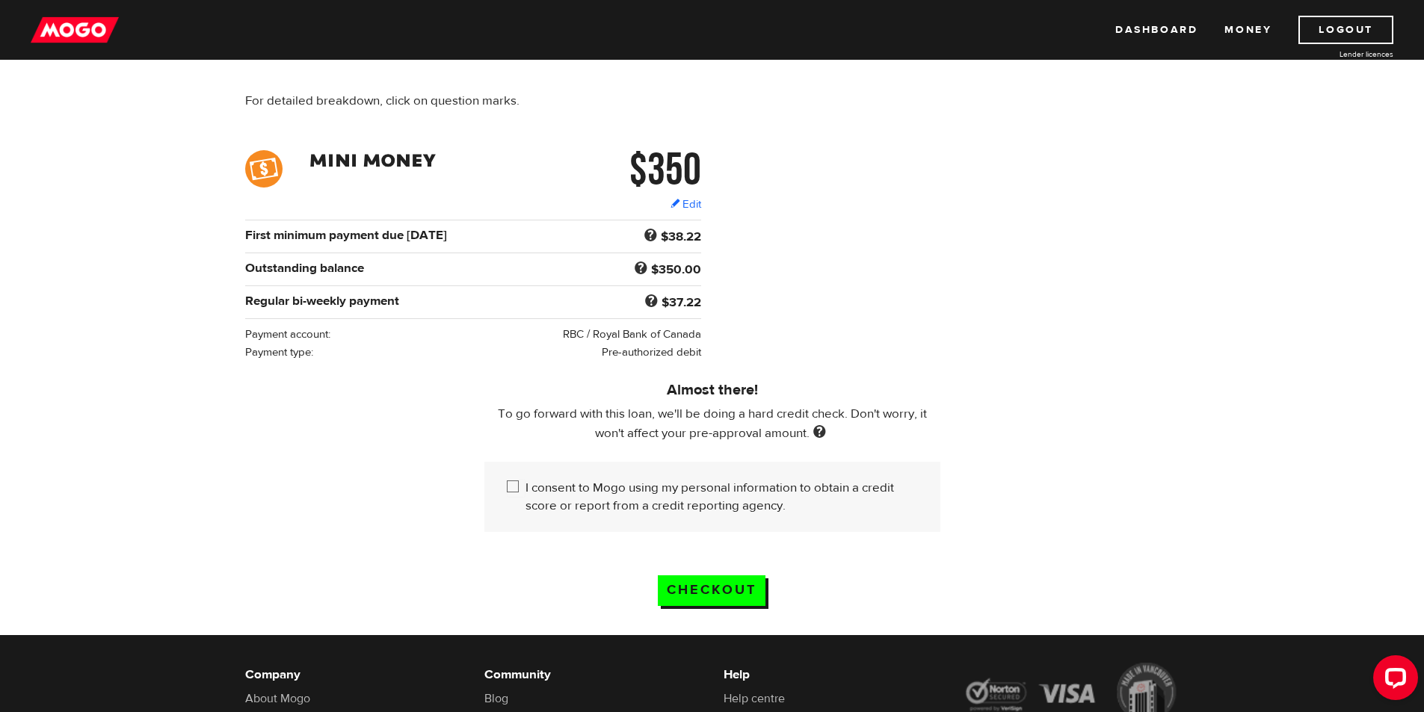
click at [509, 481] on input "I consent to Mogo using my personal information to obtain a credit score or rep…" at bounding box center [516, 488] width 19 height 19
checkbox input "true"
click at [709, 588] on input "Checkout" at bounding box center [712, 590] width 108 height 31
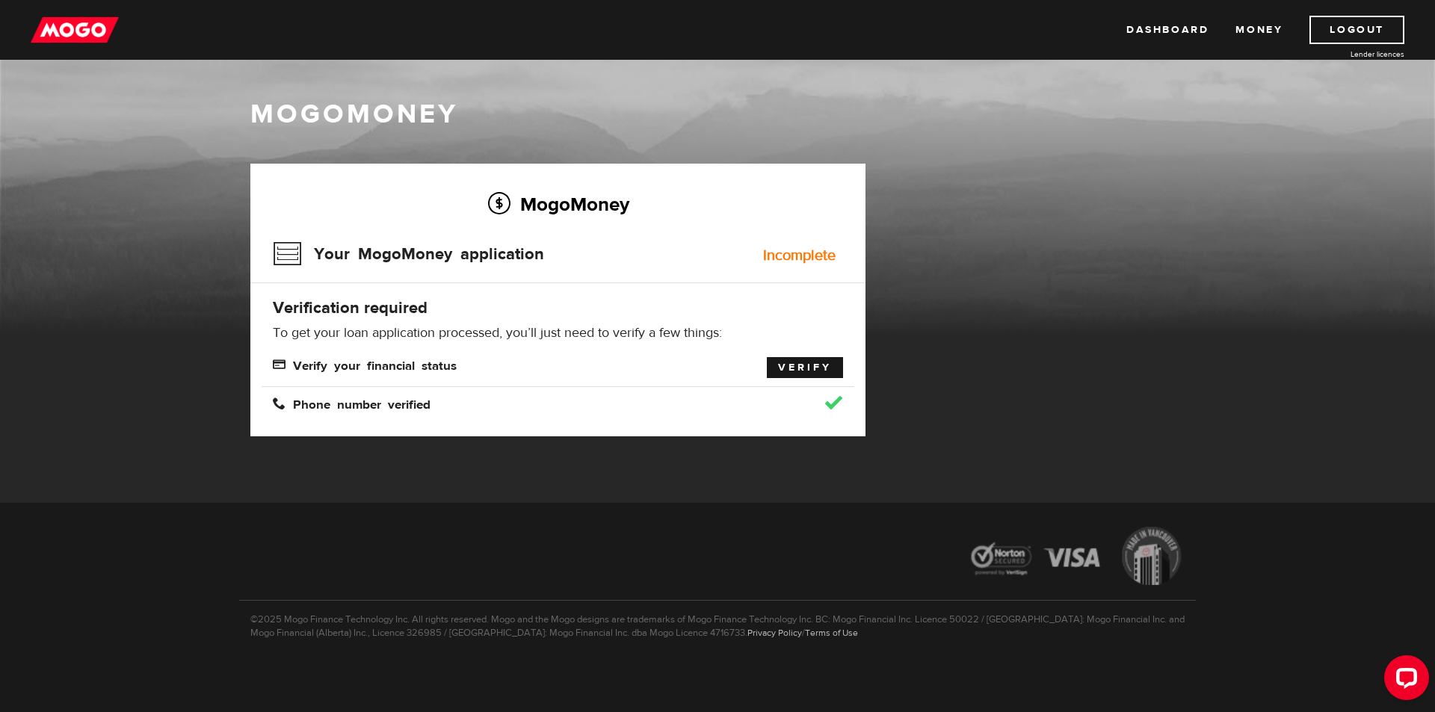
click at [798, 365] on link "Verify" at bounding box center [805, 367] width 76 height 21
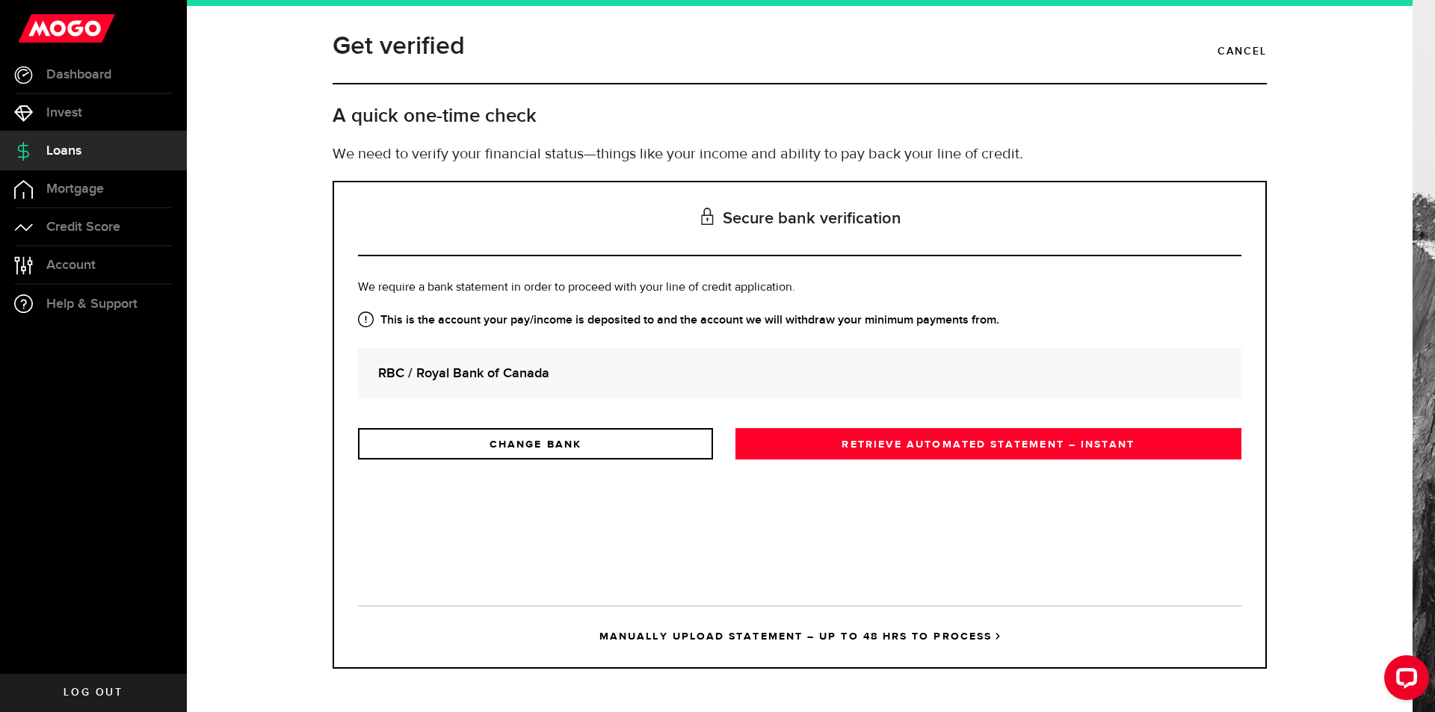
click at [854, 451] on link "RETRIEVE AUTOMATED STATEMENT – INSTANT" at bounding box center [988, 443] width 506 height 31
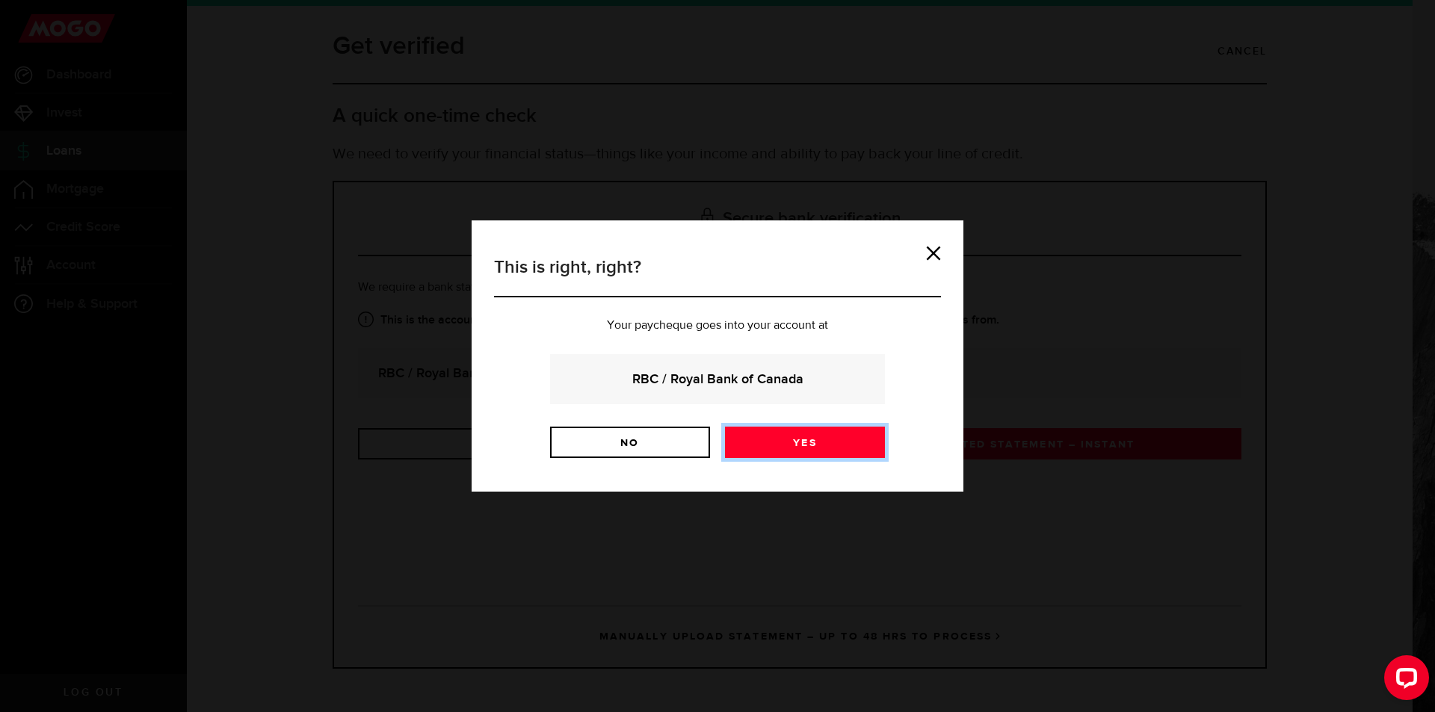
click at [854, 451] on link "Yes" at bounding box center [805, 442] width 160 height 31
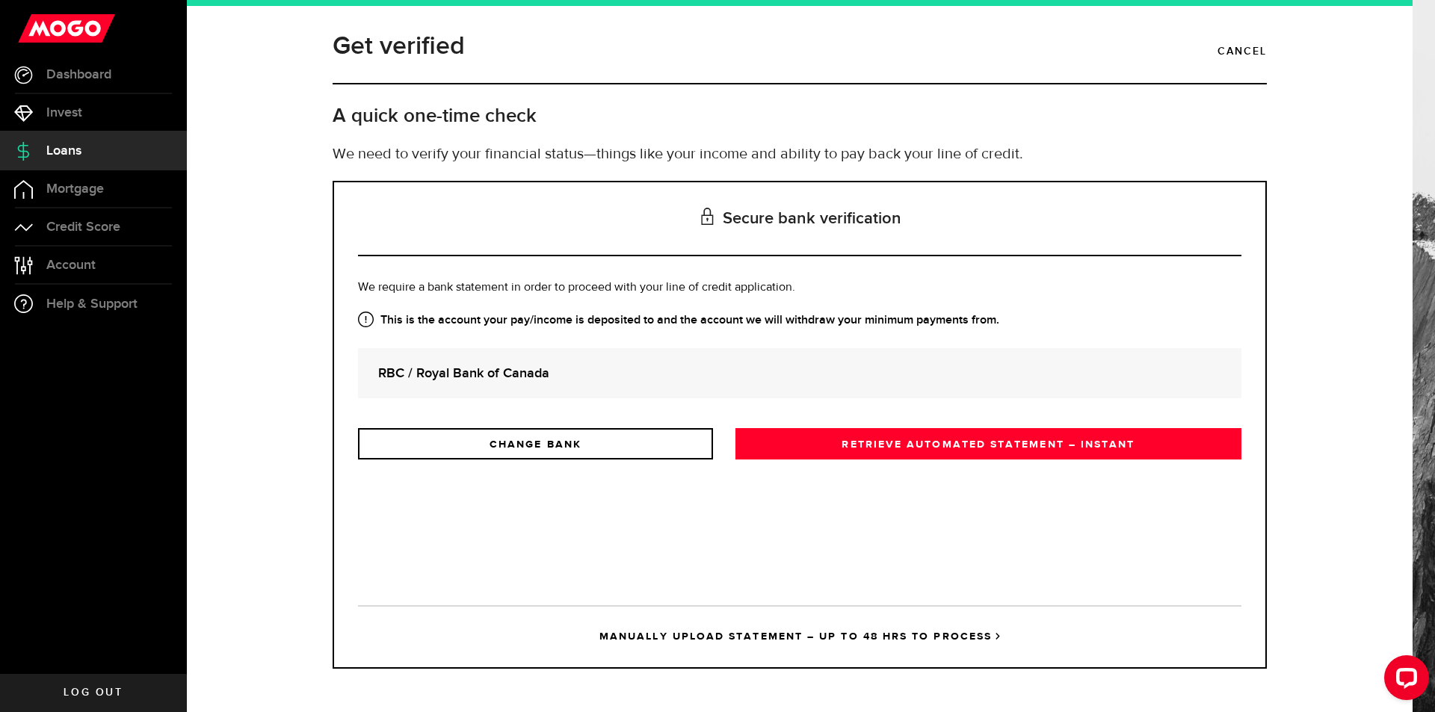
click at [895, 634] on link "MANUALLY UPLOAD STATEMENT – UP TO 48 HRS TO PROCESS" at bounding box center [799, 636] width 883 height 62
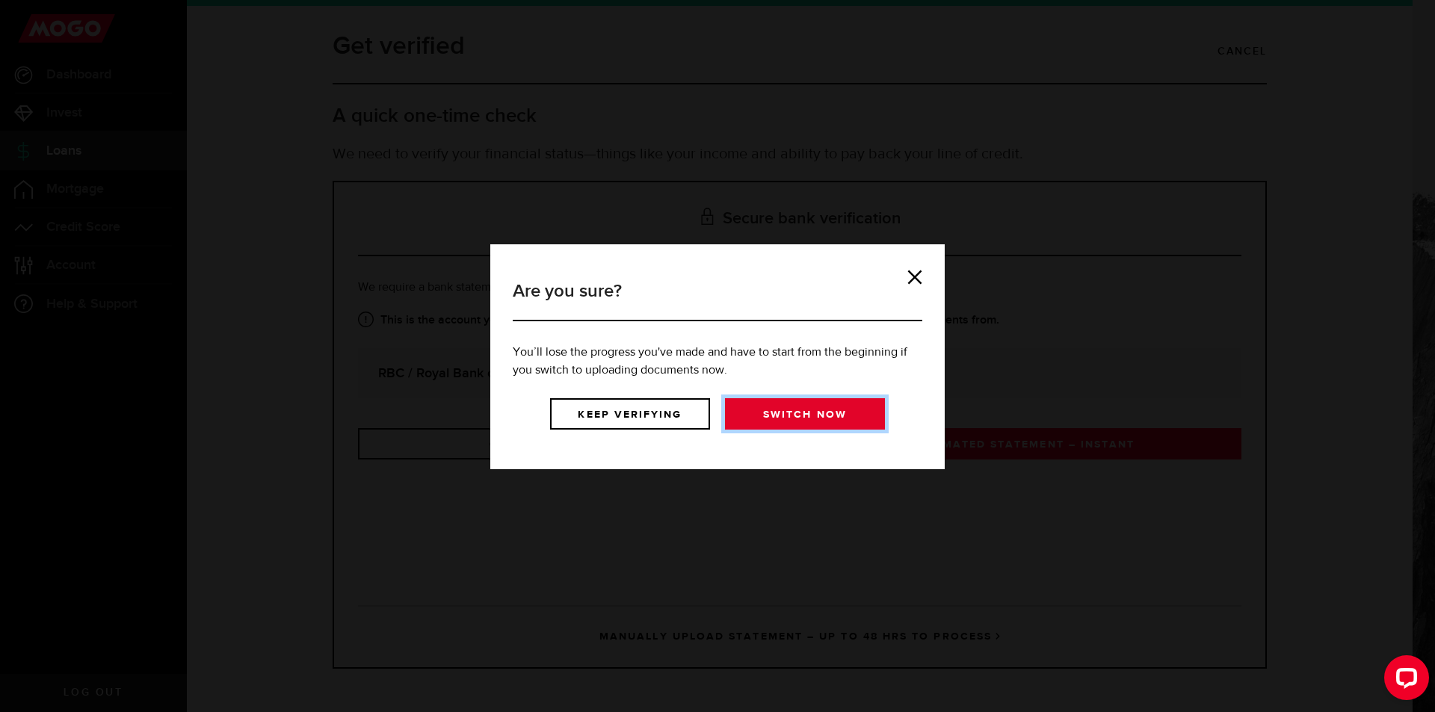
click at [788, 411] on link "Switch now" at bounding box center [805, 413] width 160 height 31
